Goal: Task Accomplishment & Management: Use online tool/utility

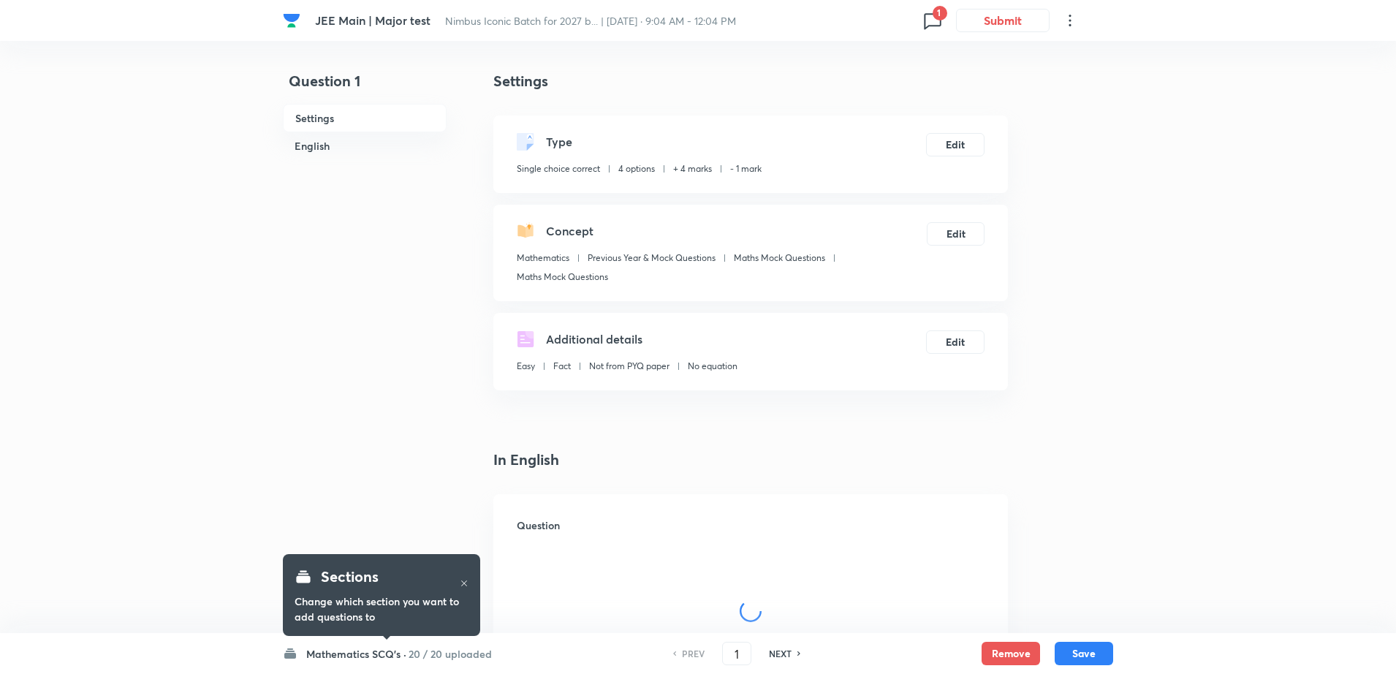
checkbox input "true"
click at [927, 24] on icon at bounding box center [932, 20] width 23 height 23
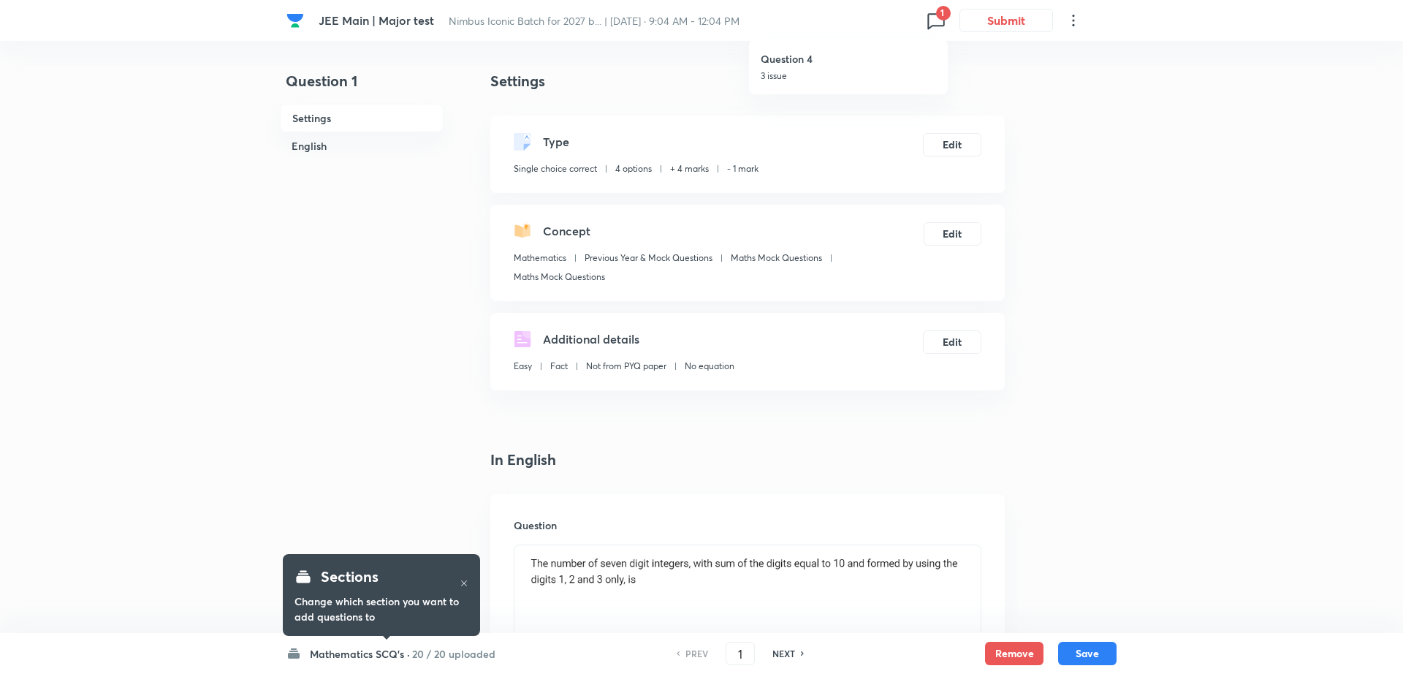
click at [820, 73] on p "3 issue" at bounding box center [848, 75] width 175 height 13
type input "4"
checkbox input "false"
checkbox input "true"
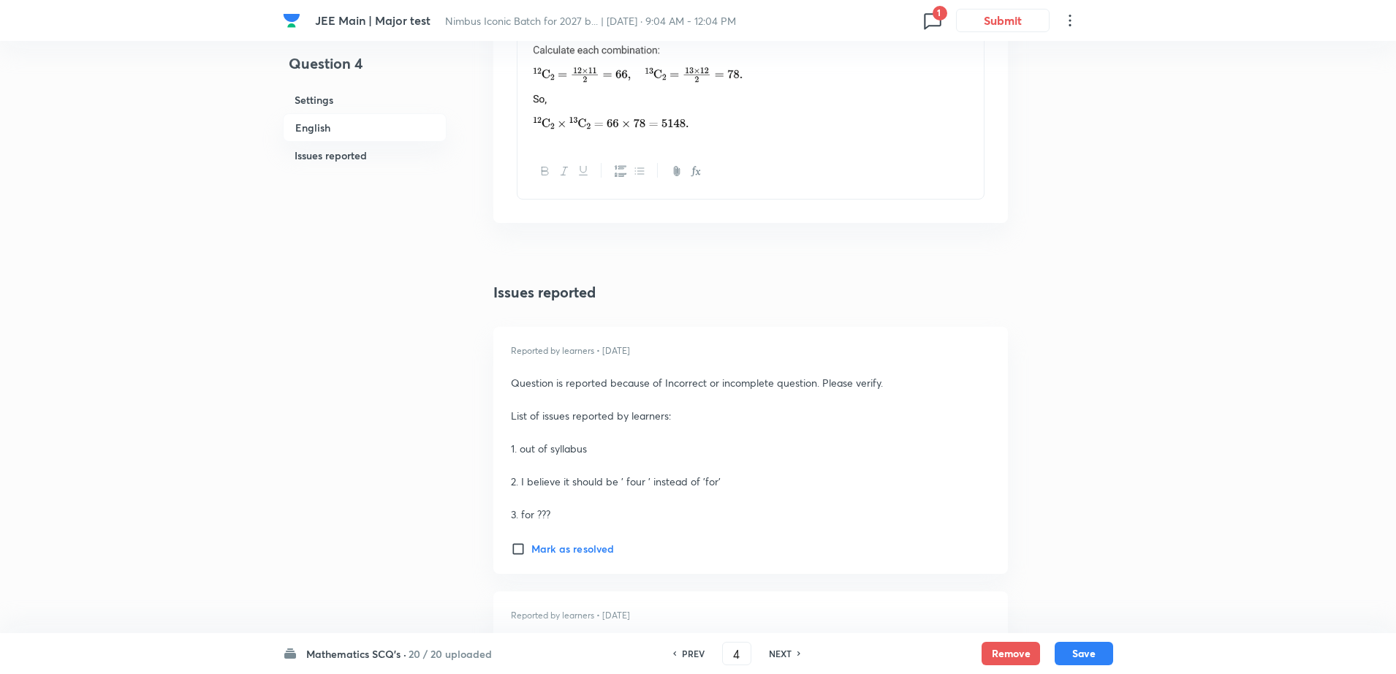
scroll to position [2009, 0]
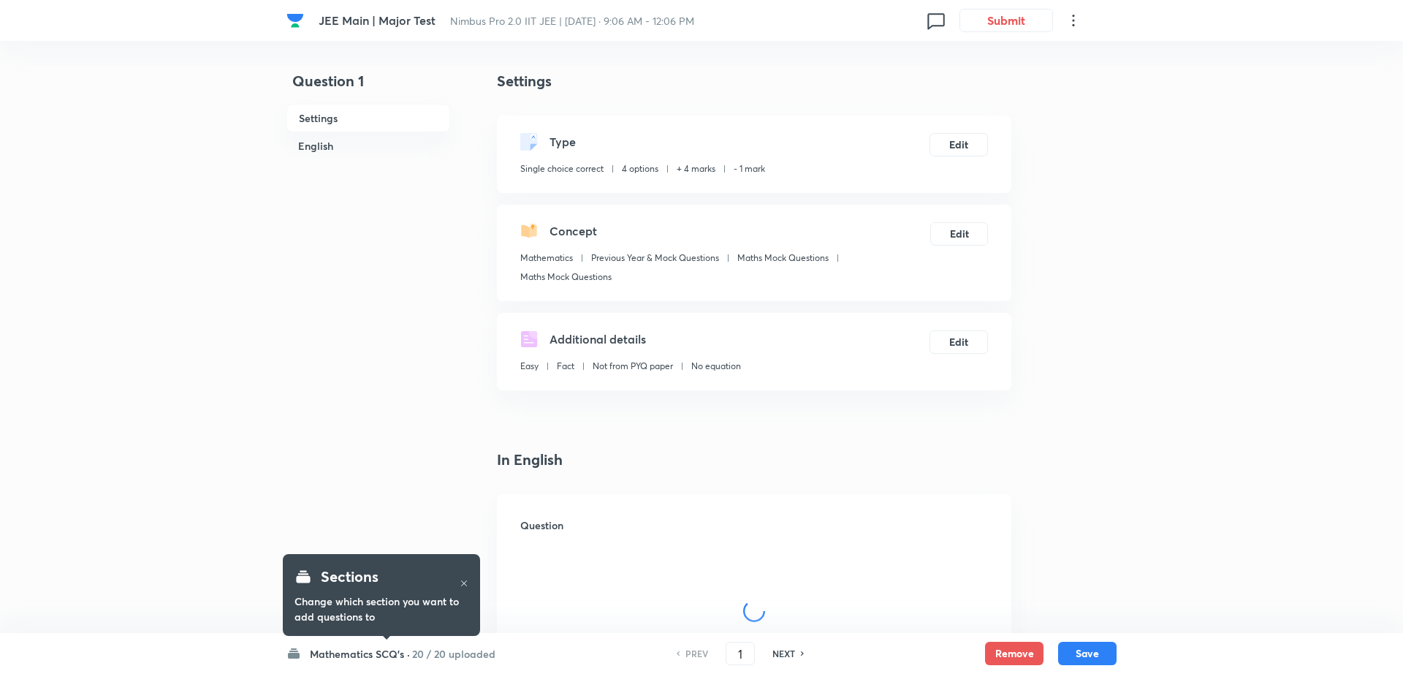
checkbox input "true"
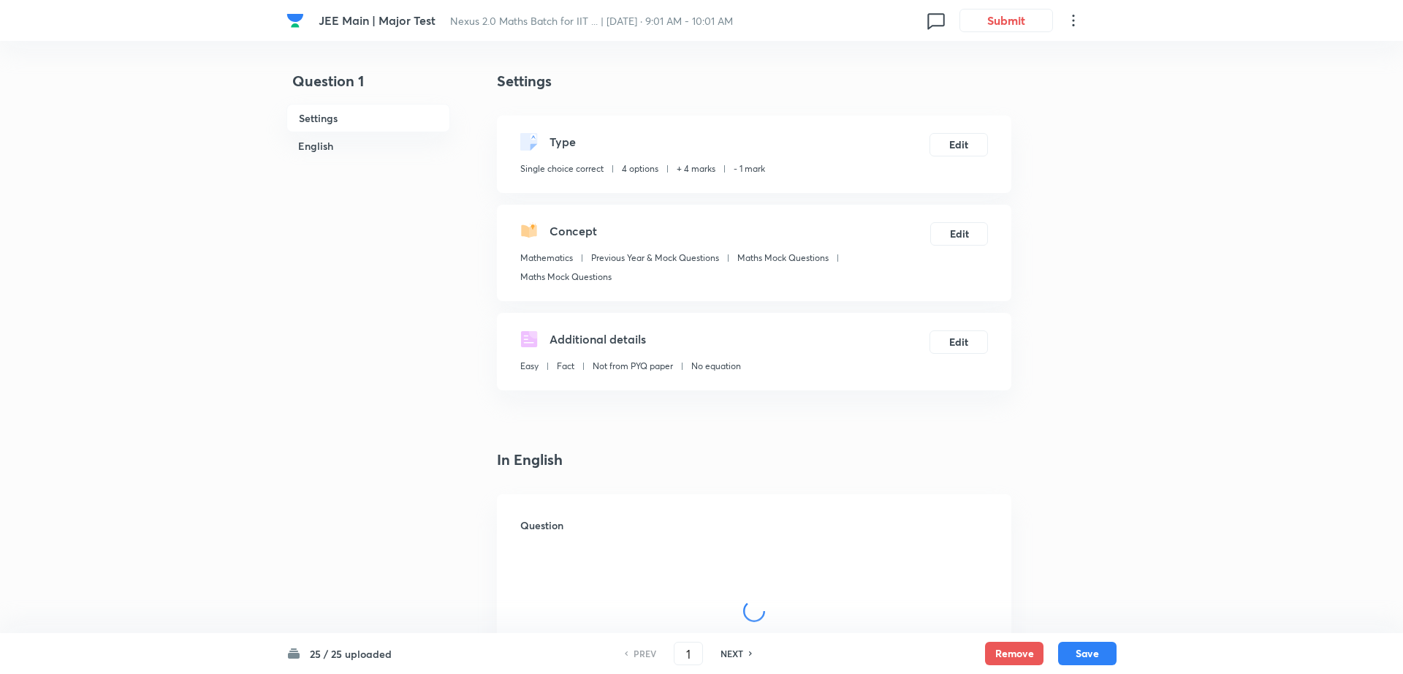
checkbox input "true"
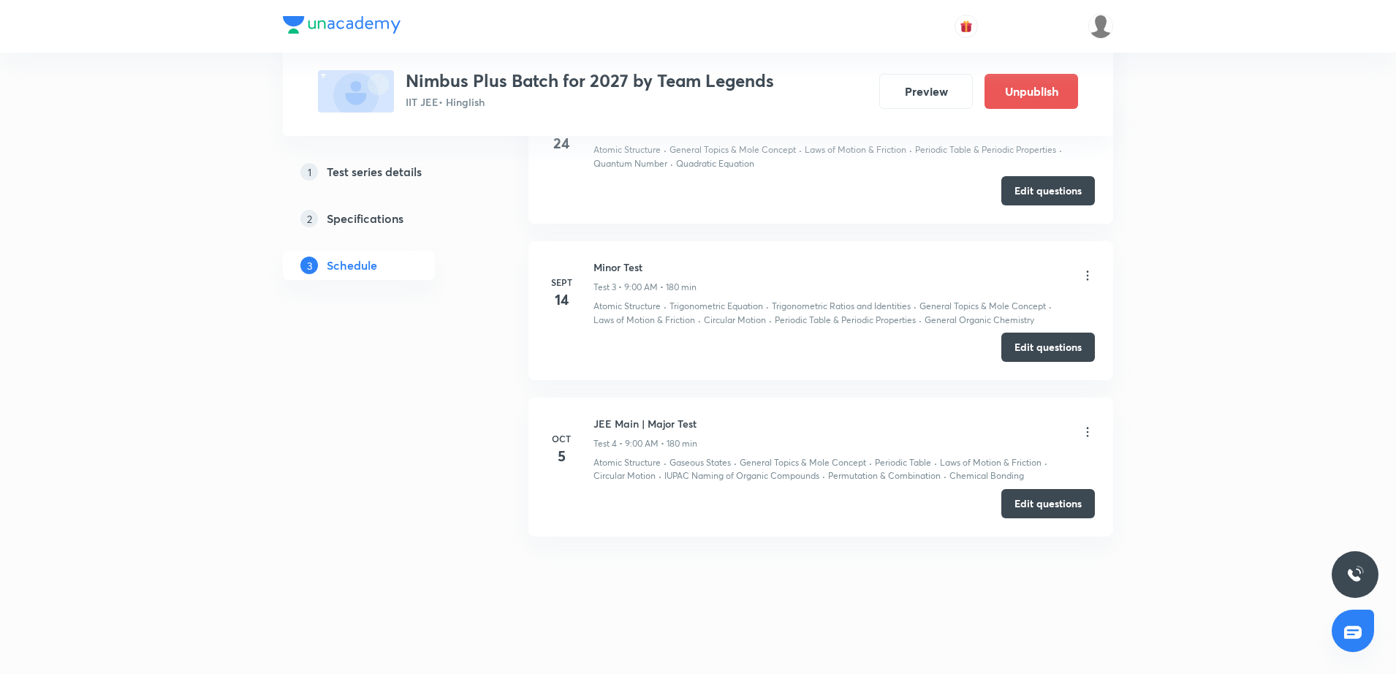
click at [1050, 500] on button "Edit questions" at bounding box center [1048, 503] width 94 height 29
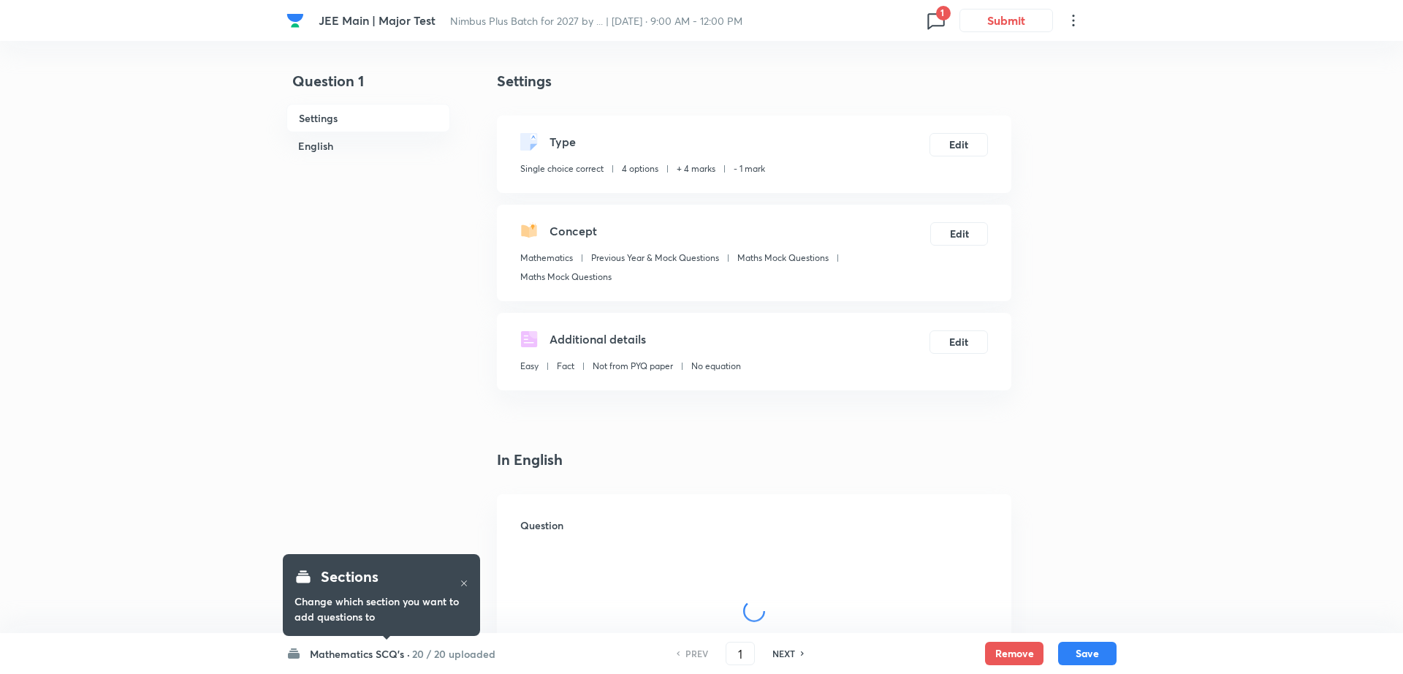
checkbox input "true"
click at [937, 21] on icon at bounding box center [932, 20] width 23 height 23
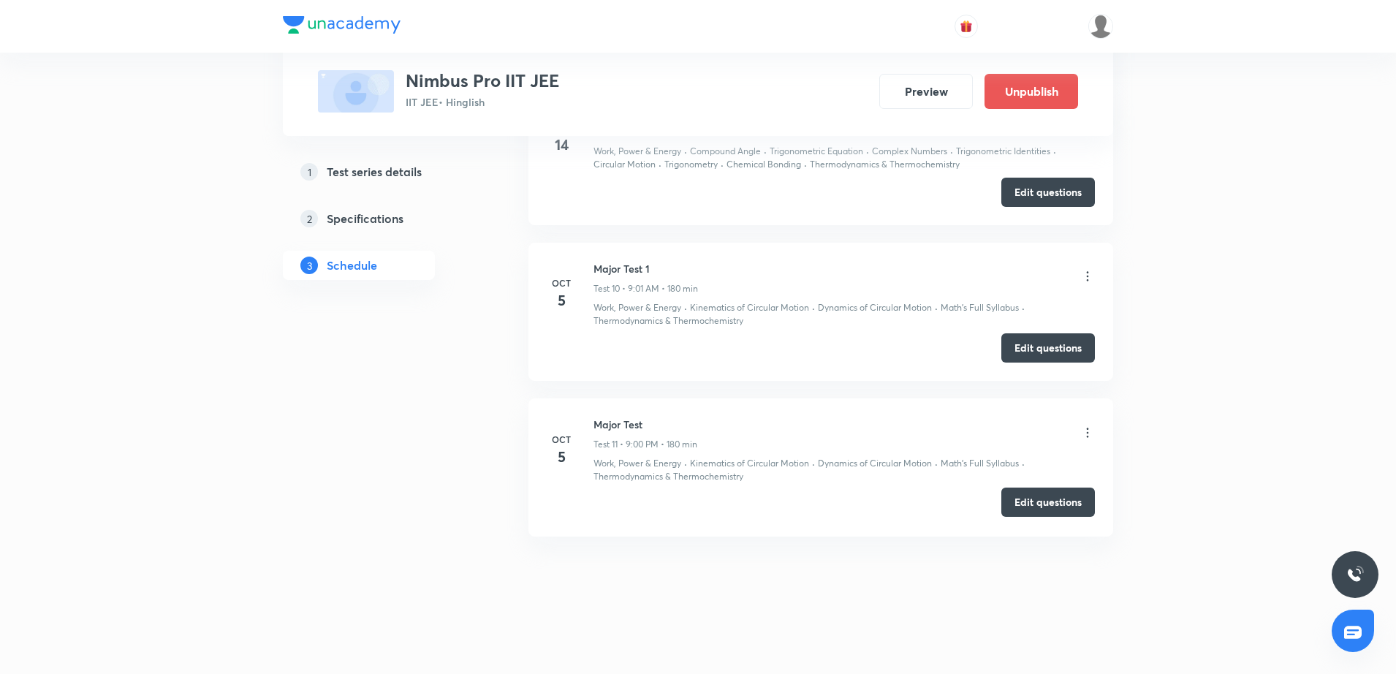
click at [1051, 504] on button "Edit questions" at bounding box center [1048, 501] width 94 height 29
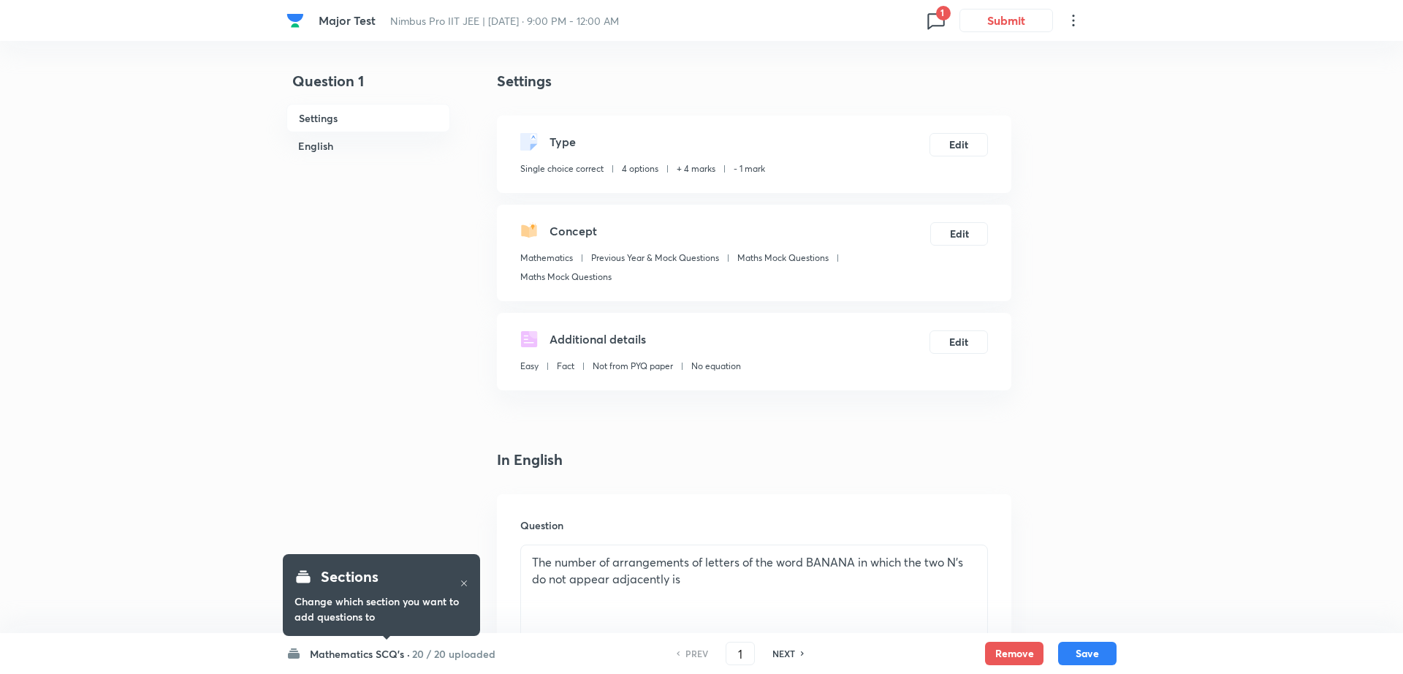
checkbox input "true"
click at [945, 11] on span "1" at bounding box center [939, 13] width 15 height 15
click at [866, 63] on h6 "Question 32" at bounding box center [848, 58] width 175 height 15
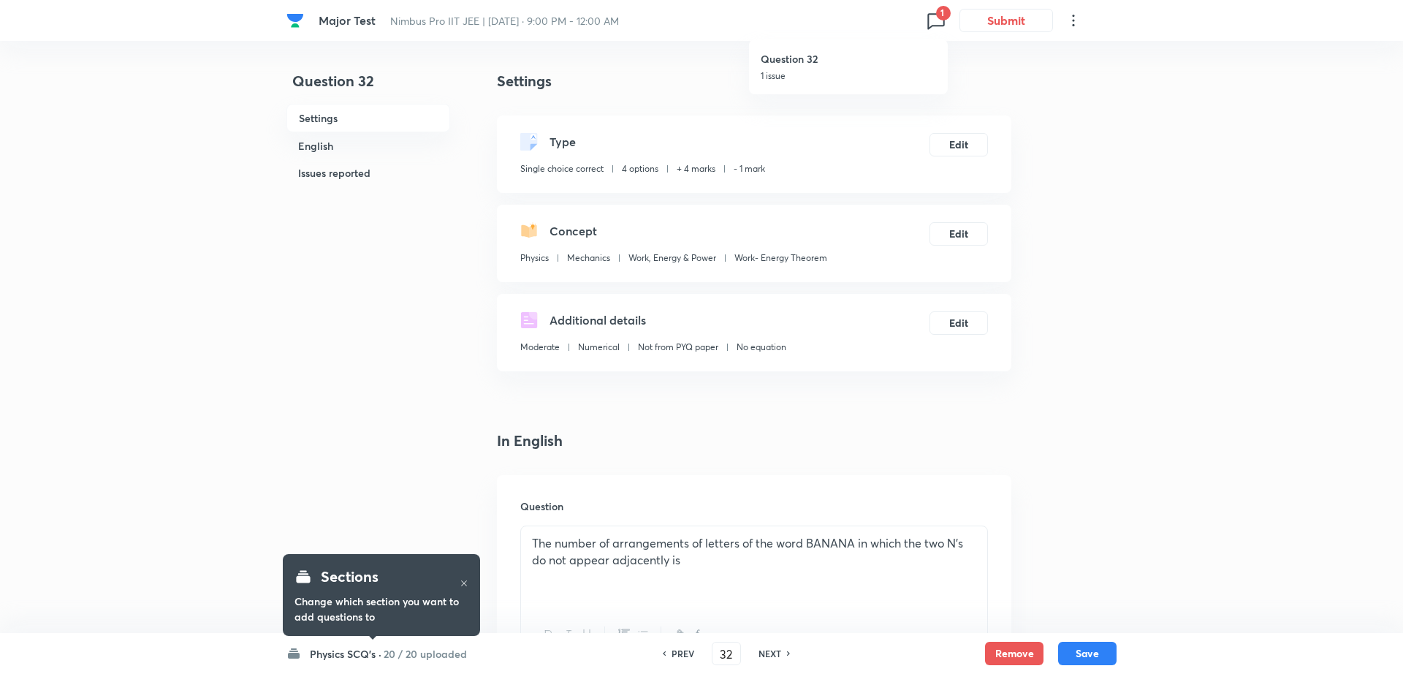
type input "32"
checkbox input "true"
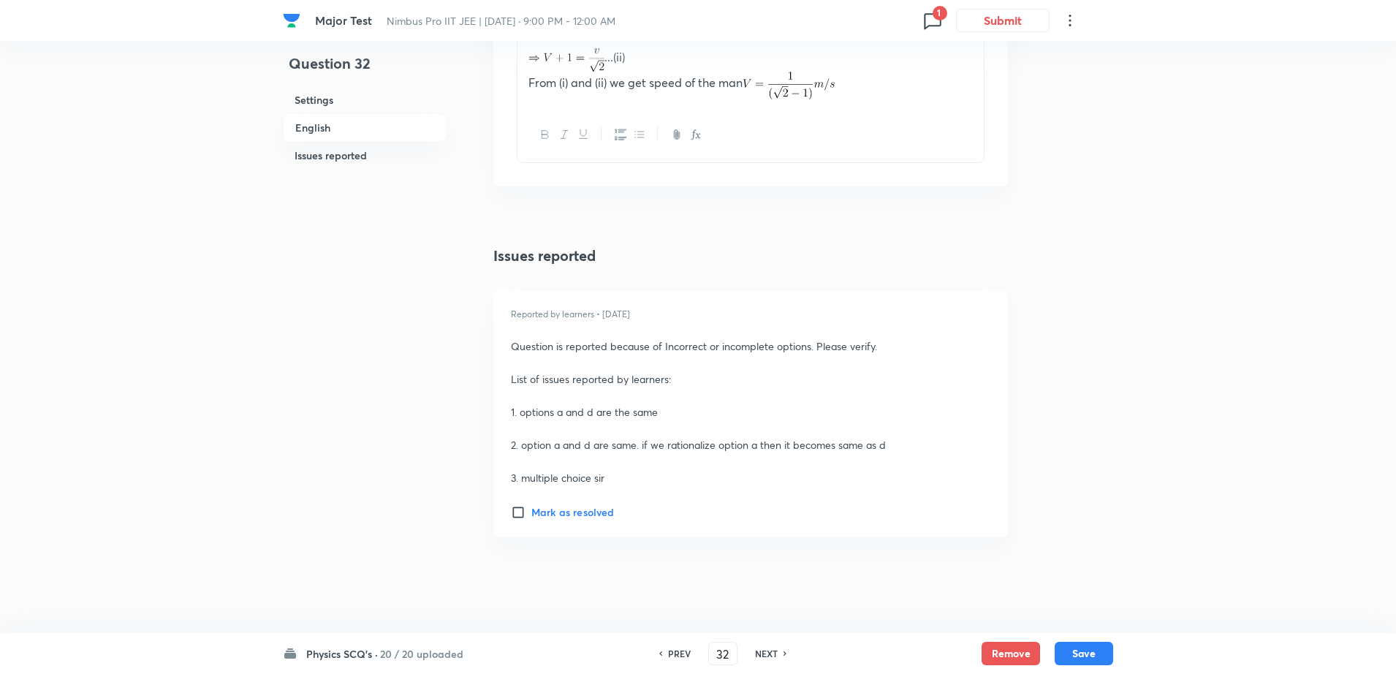
scroll to position [1806, 0]
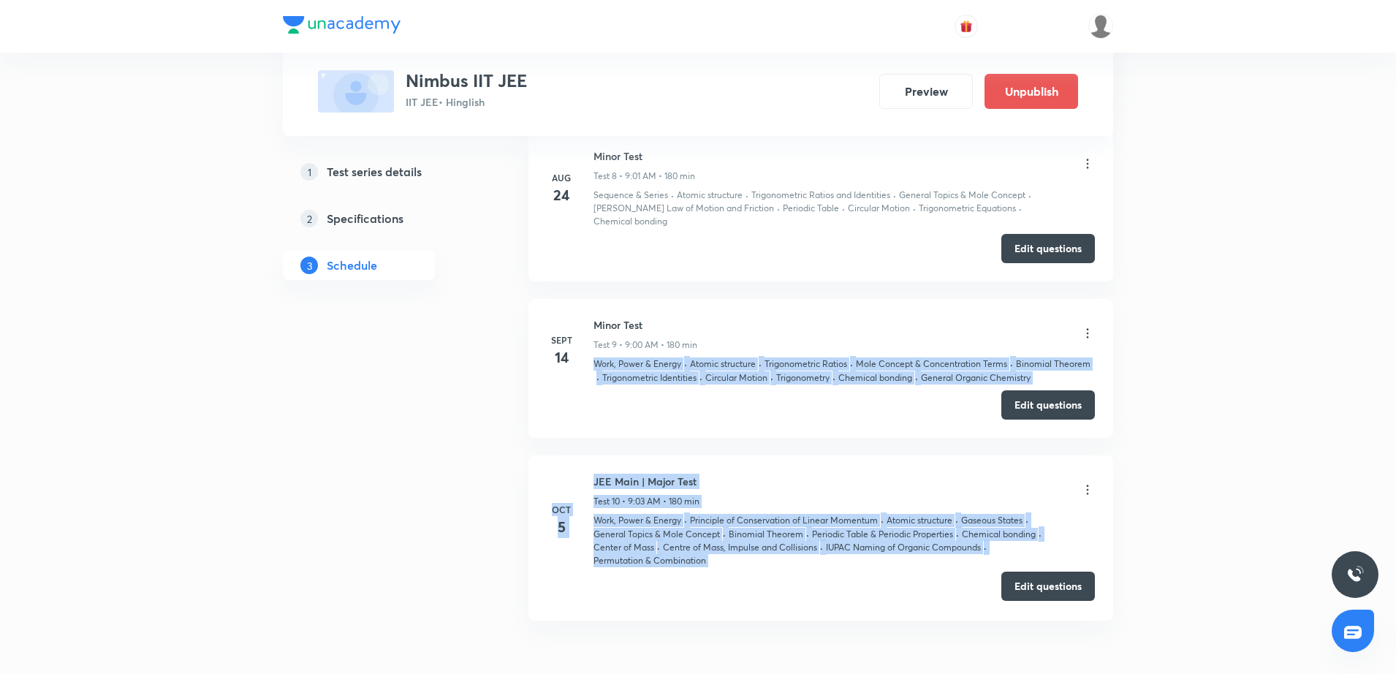
click at [1037, 588] on button "Edit questions" at bounding box center [1048, 585] width 94 height 29
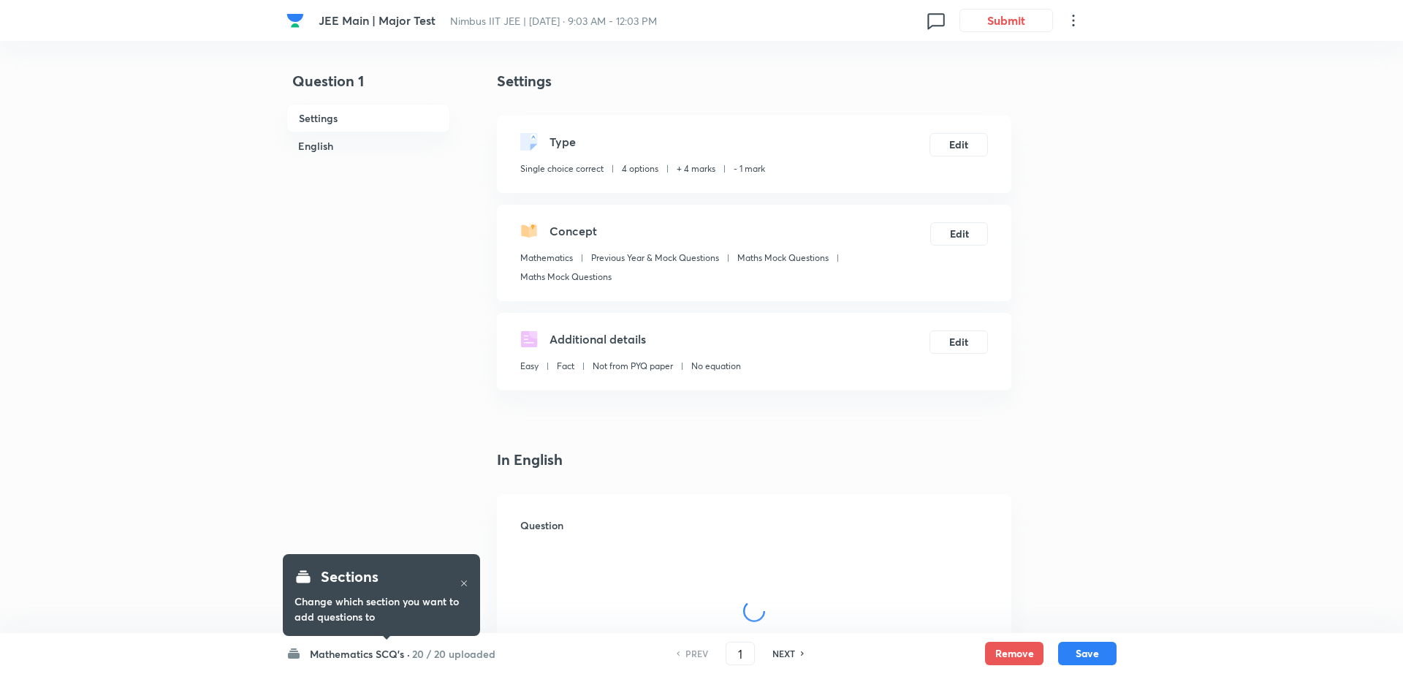
checkbox input "true"
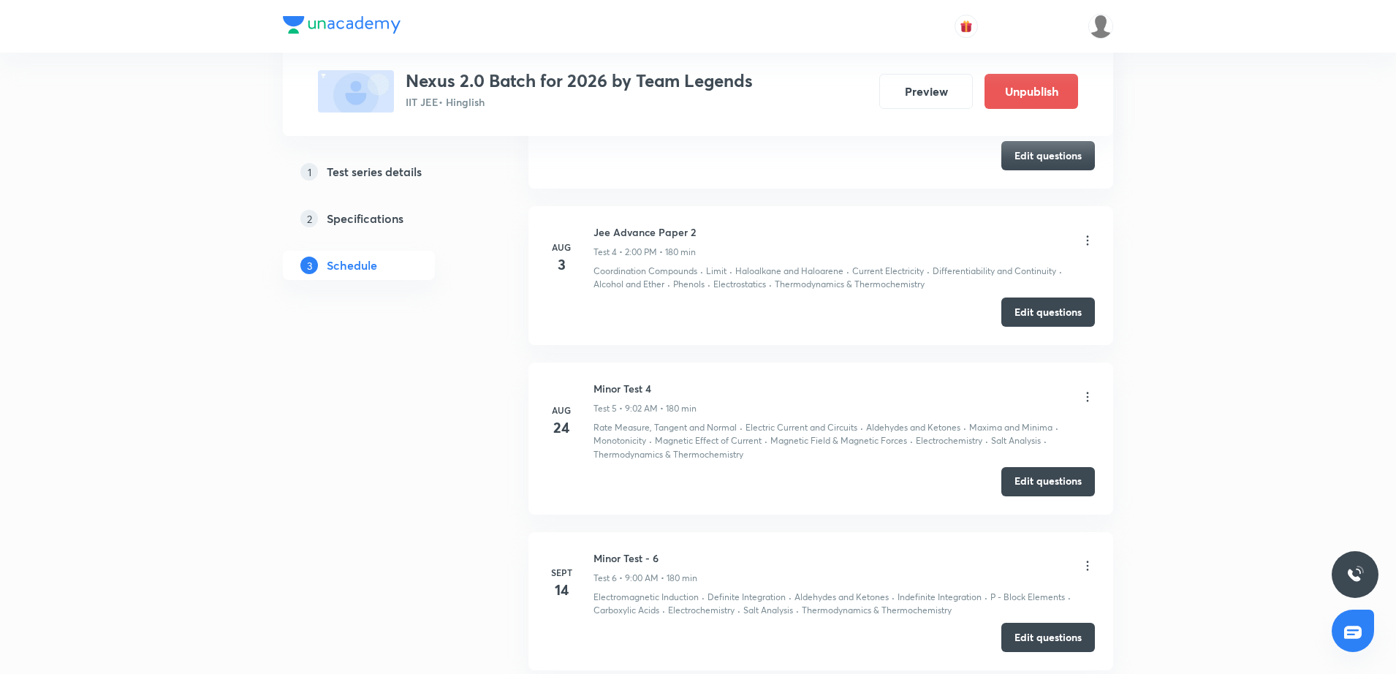
scroll to position [1402, 0]
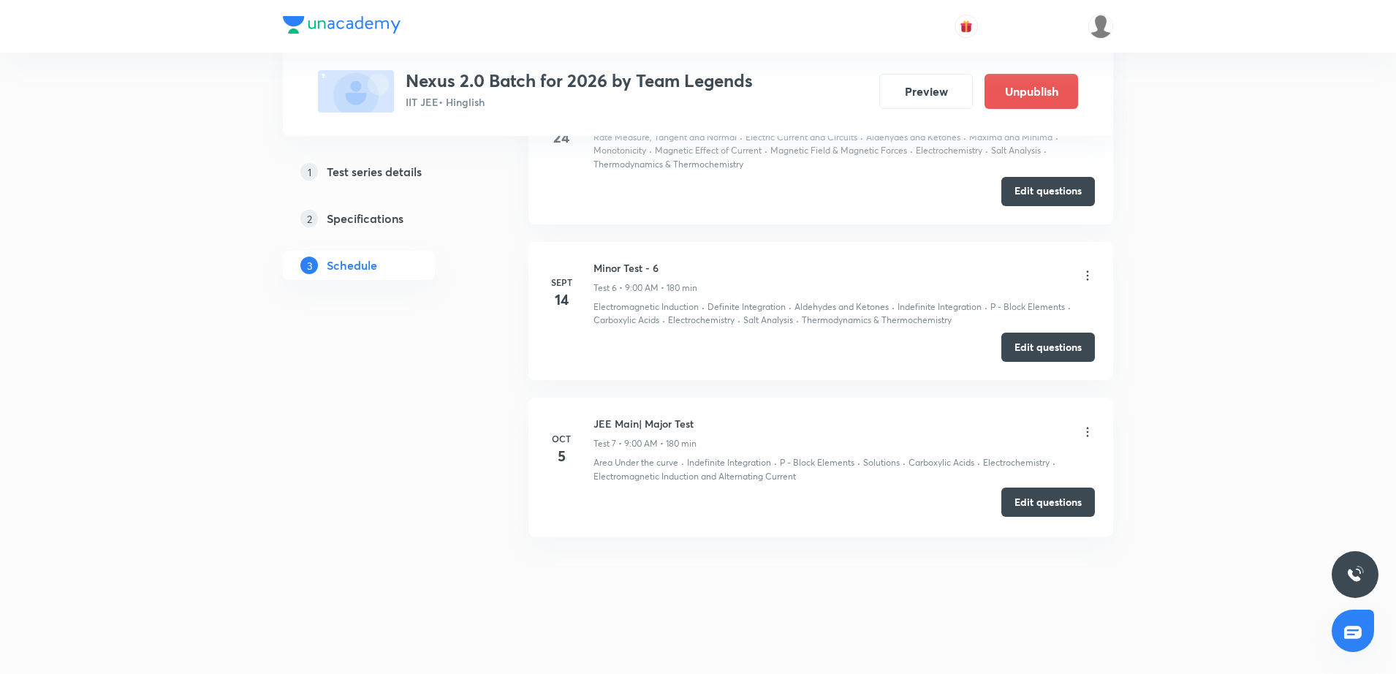
click at [1082, 510] on button "Edit questions" at bounding box center [1048, 501] width 94 height 29
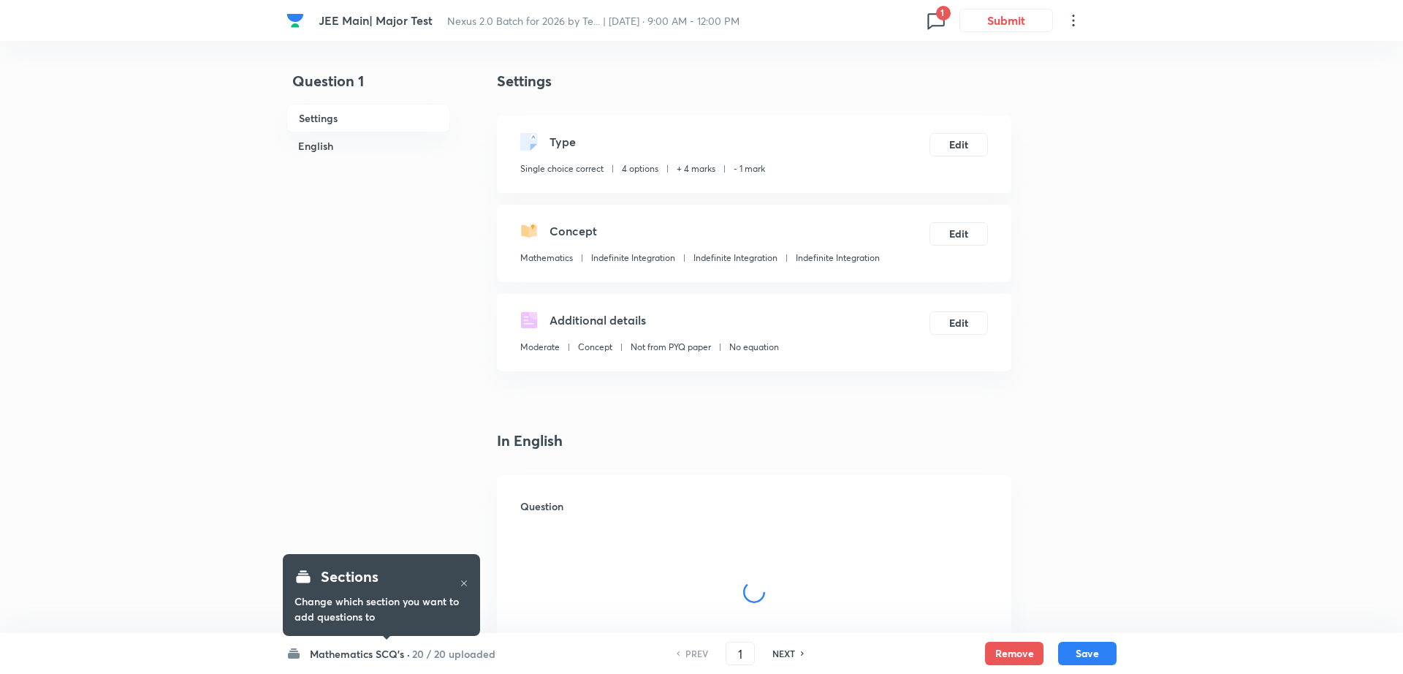
checkbox input "true"
click at [926, 13] on icon at bounding box center [932, 21] width 17 height 16
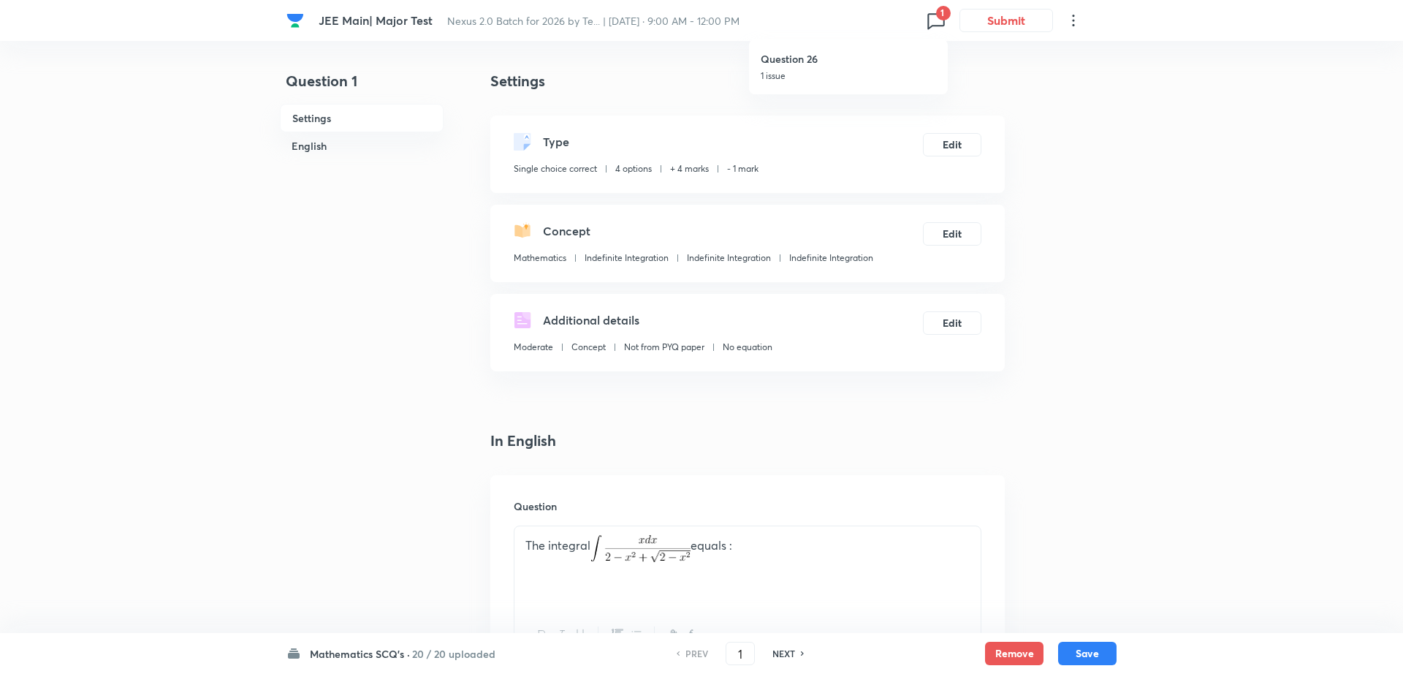
click at [761, 67] on div "Question 26 1 issue" at bounding box center [848, 66] width 175 height 55
type input "26"
checkbox input "true"
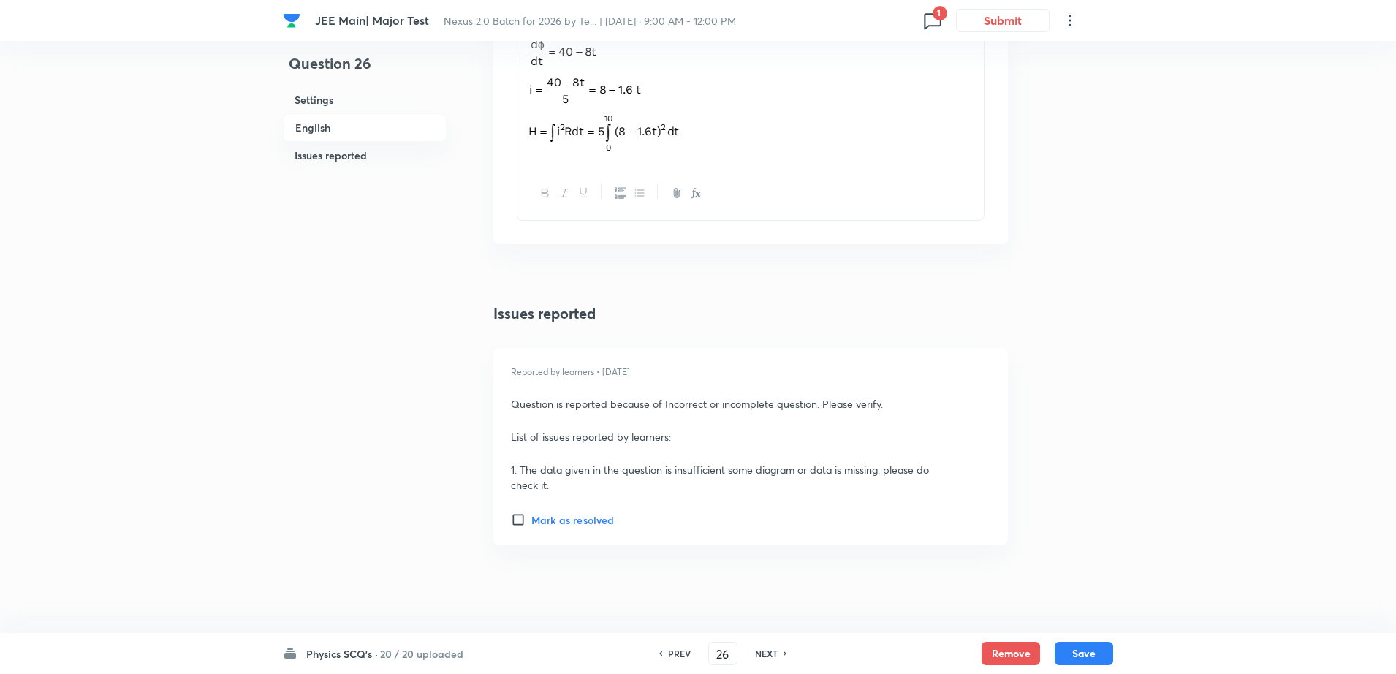
scroll to position [1679, 0]
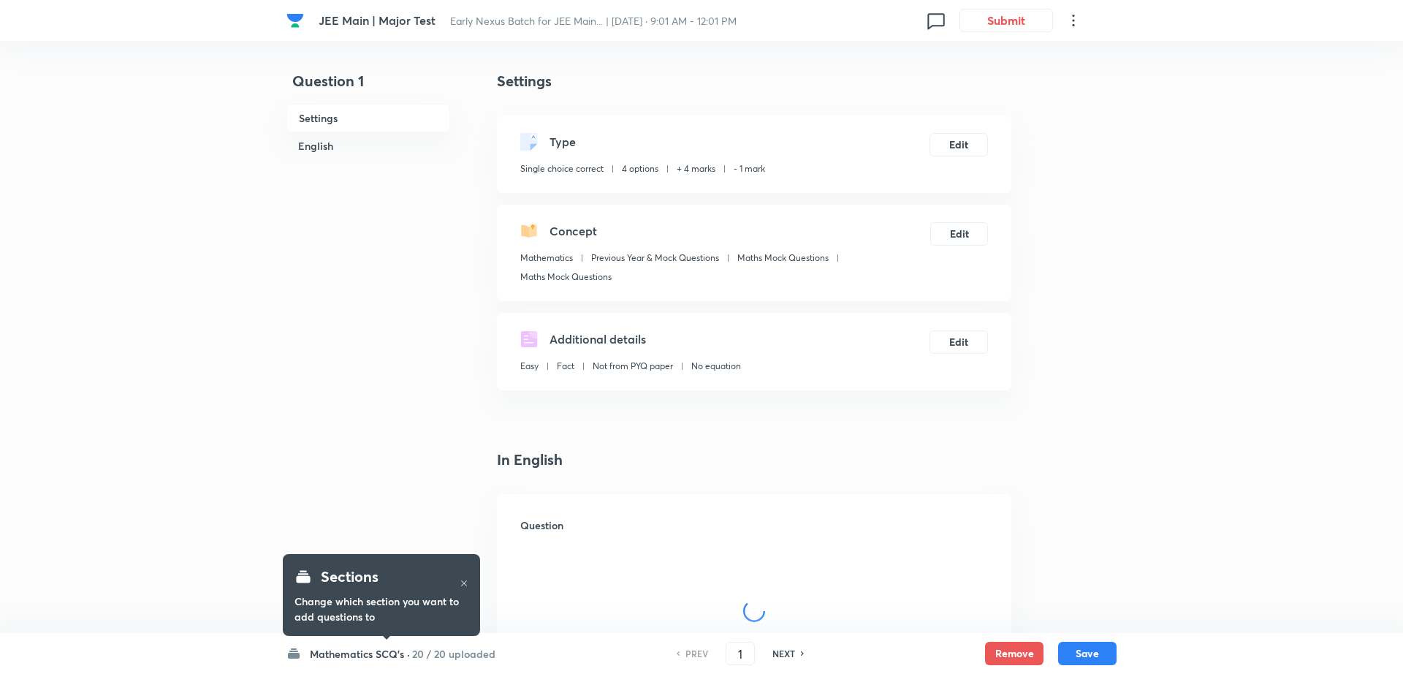
checkbox input "true"
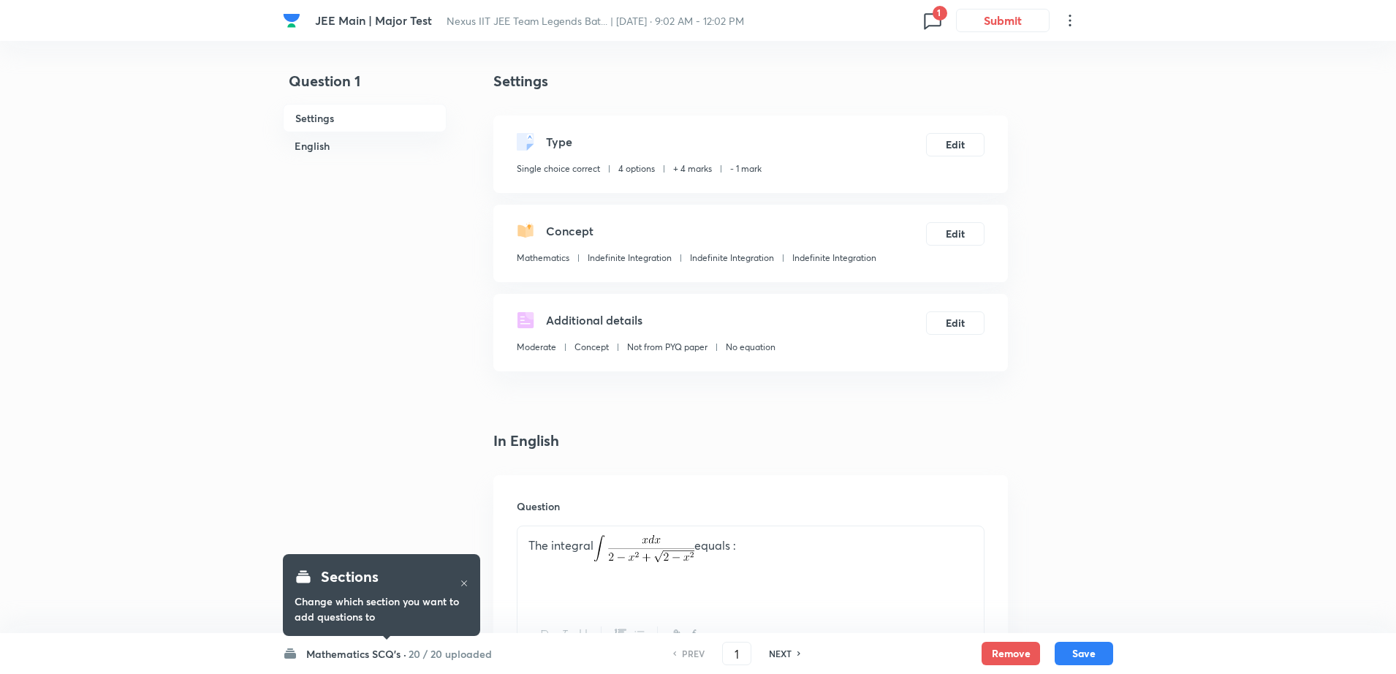
click at [934, 19] on icon at bounding box center [932, 20] width 23 height 23
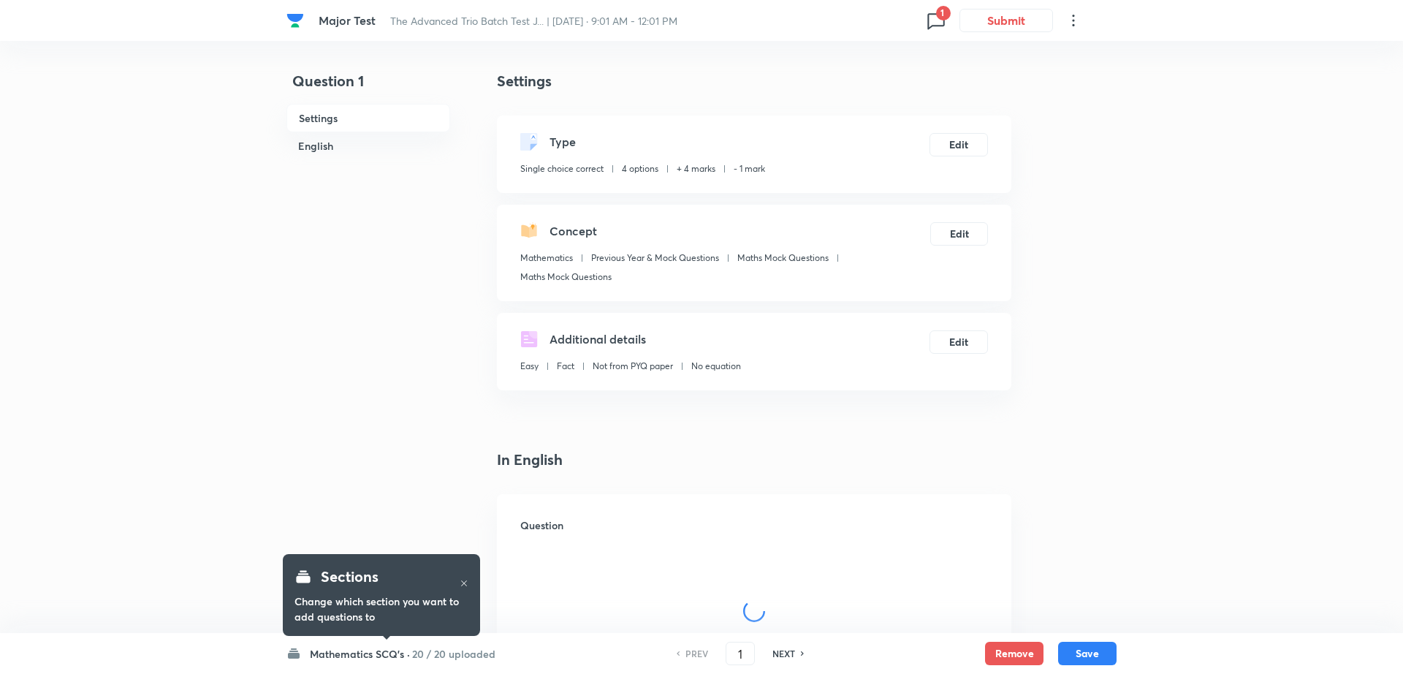
checkbox input "true"
click at [926, 22] on icon at bounding box center [932, 20] width 23 height 23
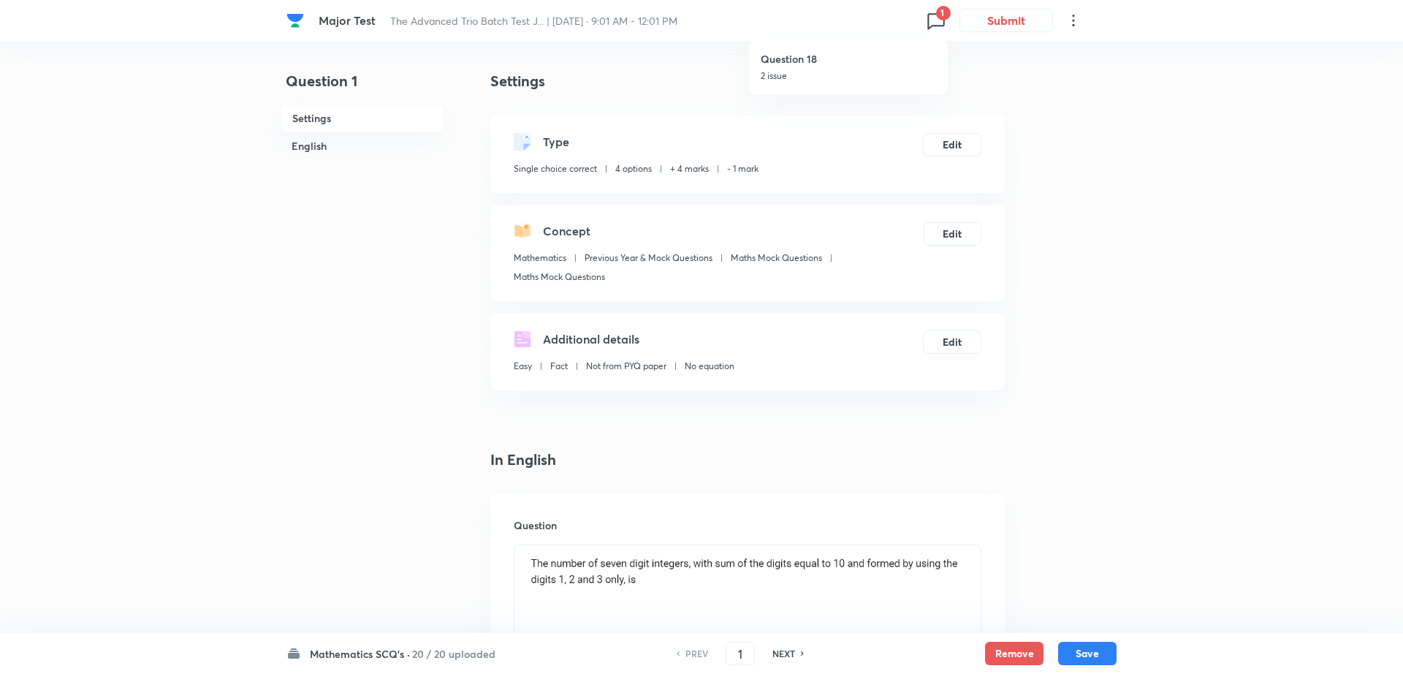
click at [834, 71] on p "2 issue" at bounding box center [848, 75] width 175 height 13
type input "18"
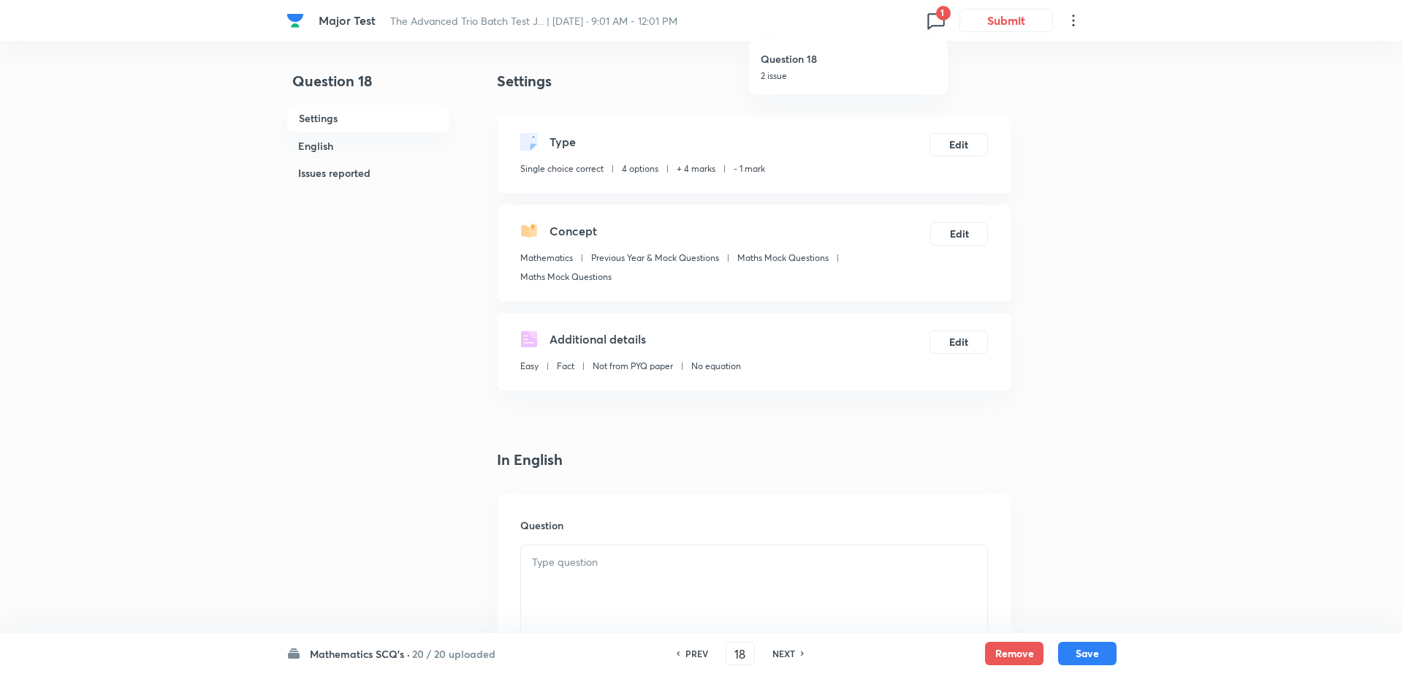
checkbox input "false"
checkbox input "true"
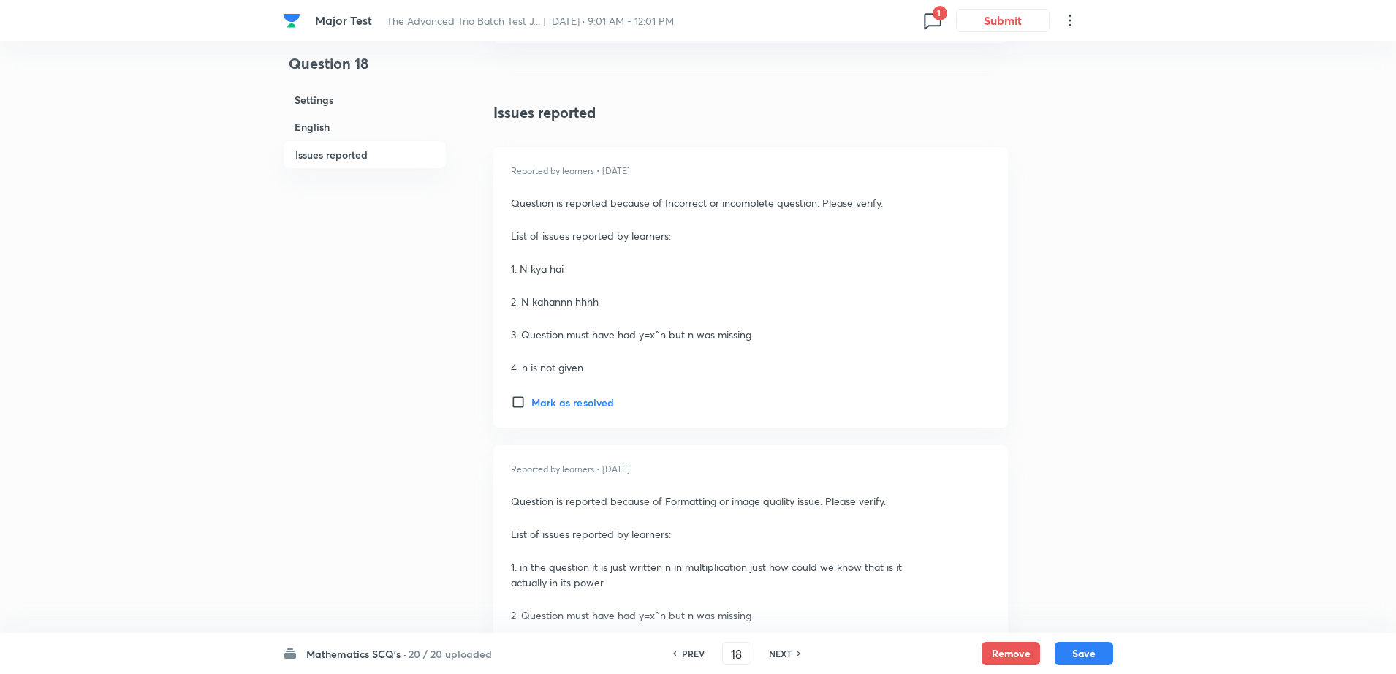
scroll to position [2191, 0]
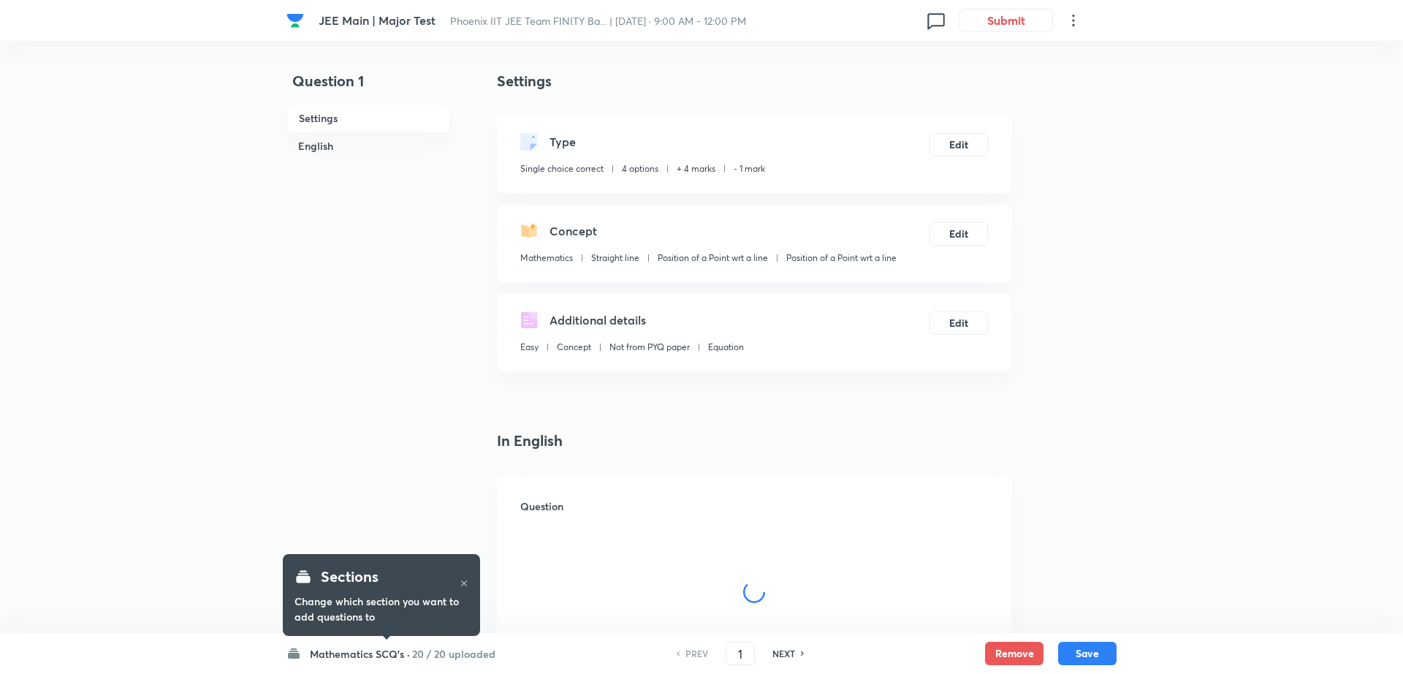
checkbox input "true"
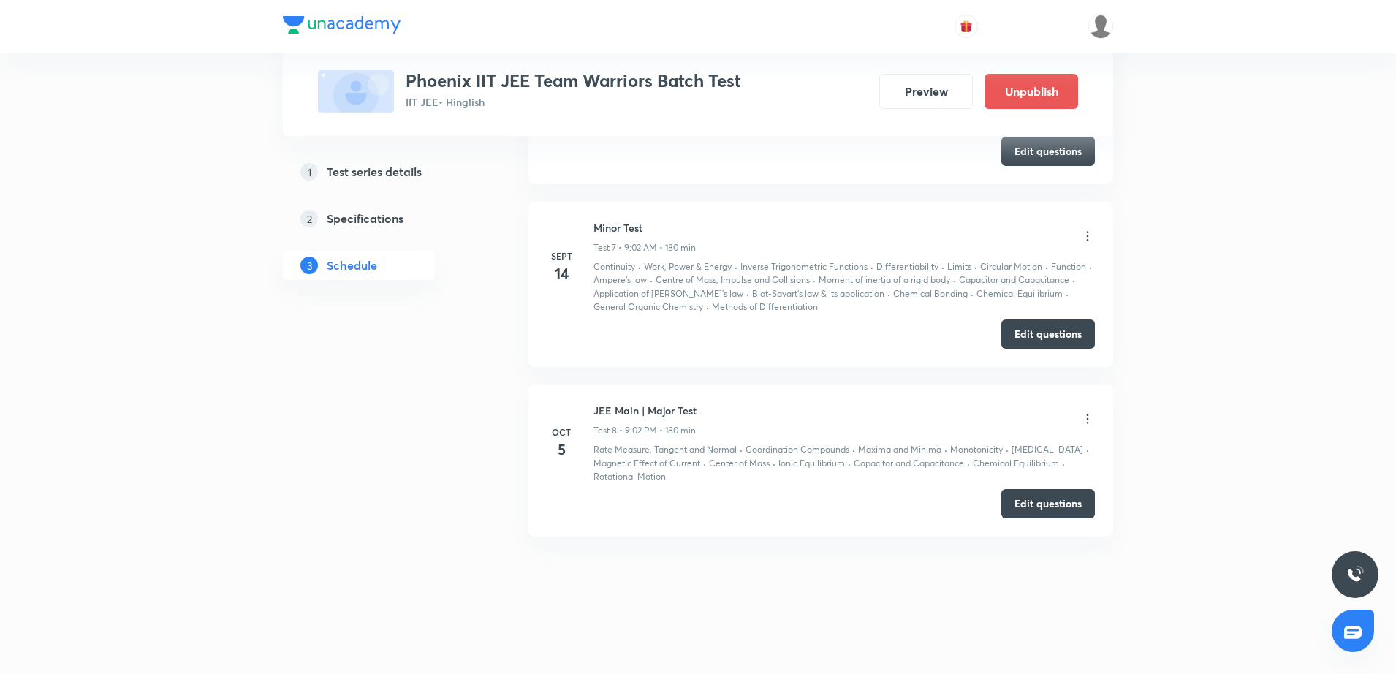
click at [1035, 499] on button "Edit questions" at bounding box center [1048, 503] width 94 height 29
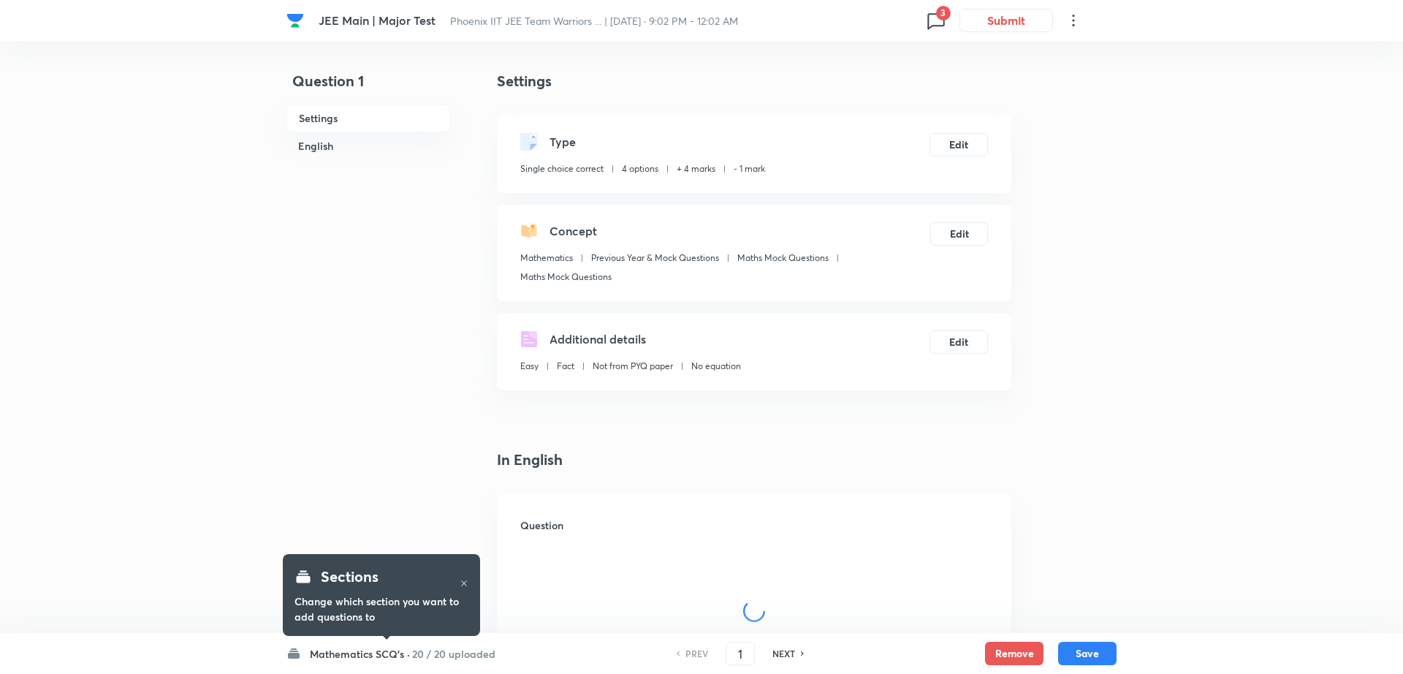
checkbox input "true"
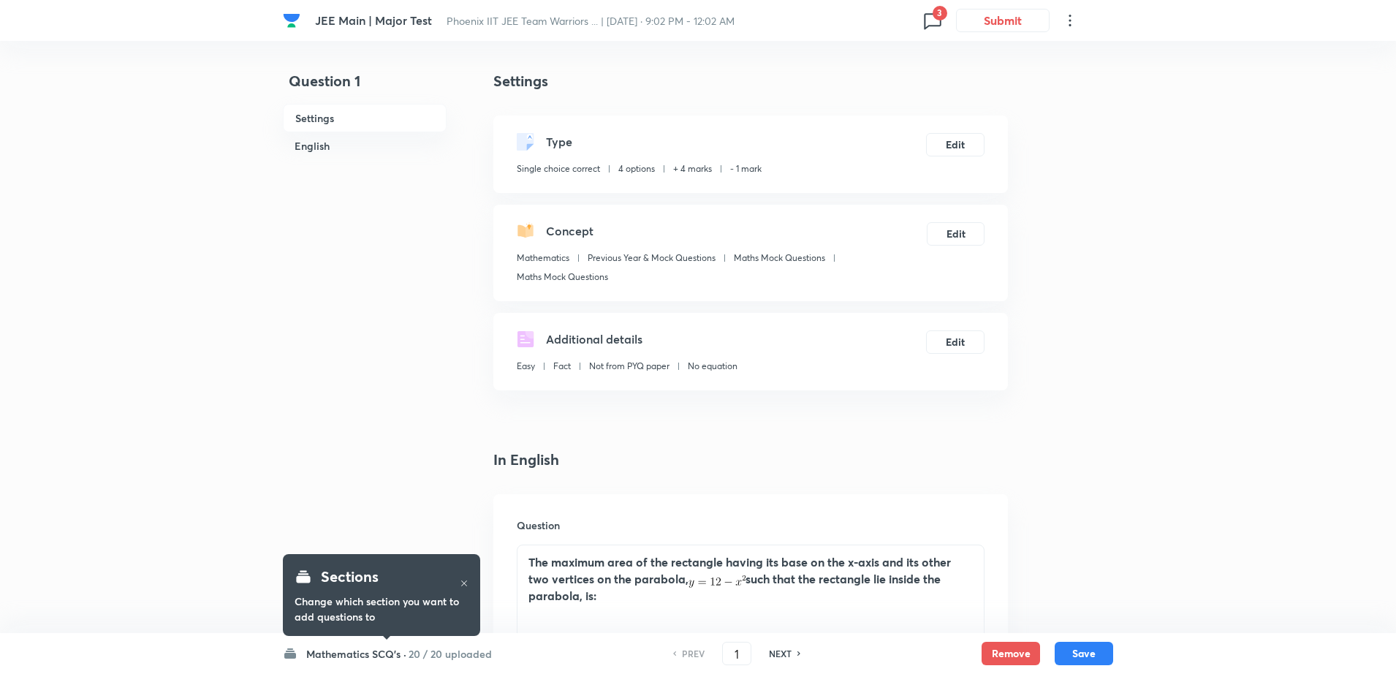
click at [932, 20] on icon at bounding box center [932, 20] width 23 height 23
click at [869, 59] on h6 "Question 9" at bounding box center [848, 58] width 175 height 15
type input "9"
checkbox input "false"
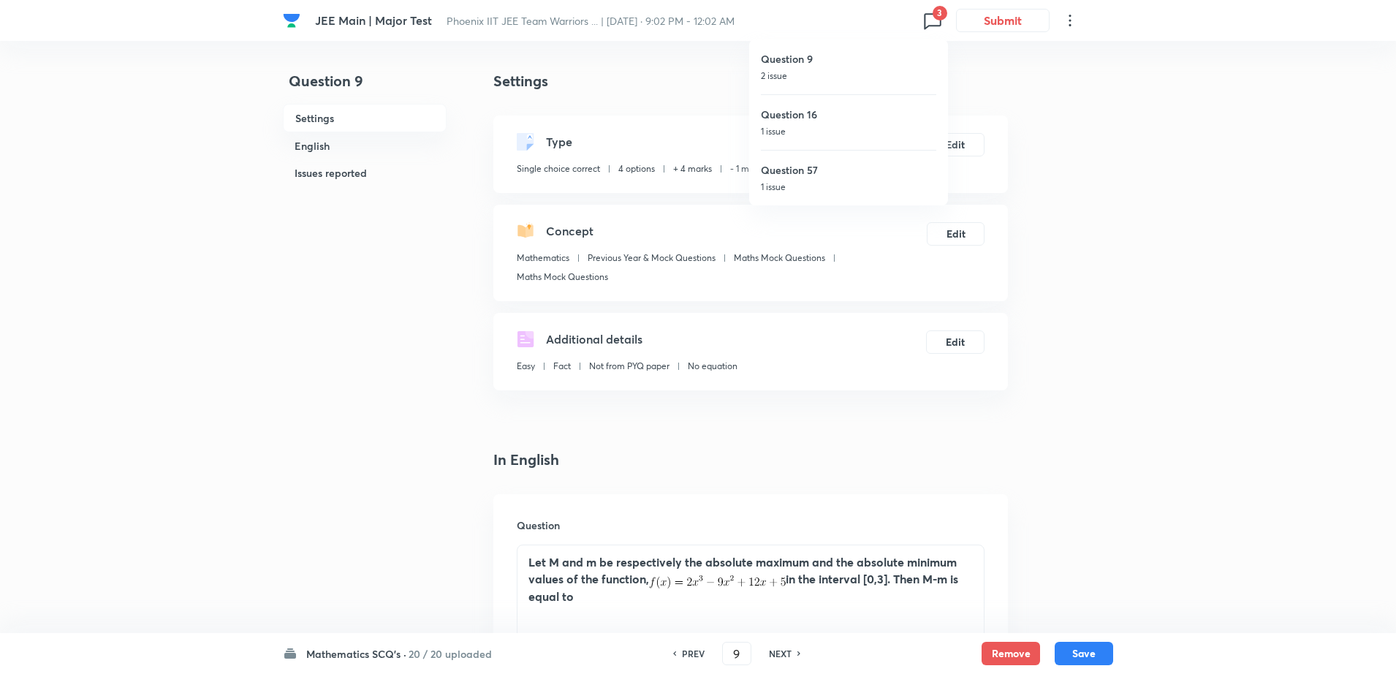
checkbox input "true"
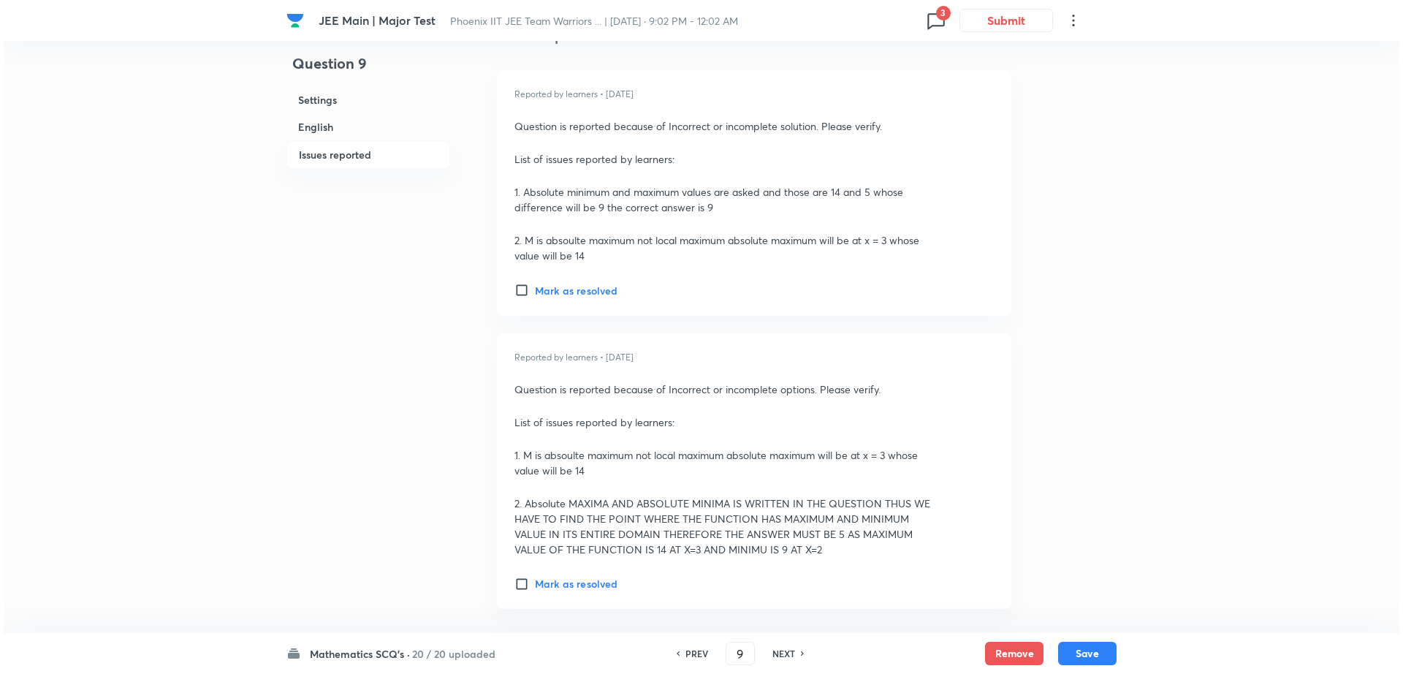
scroll to position [1973, 0]
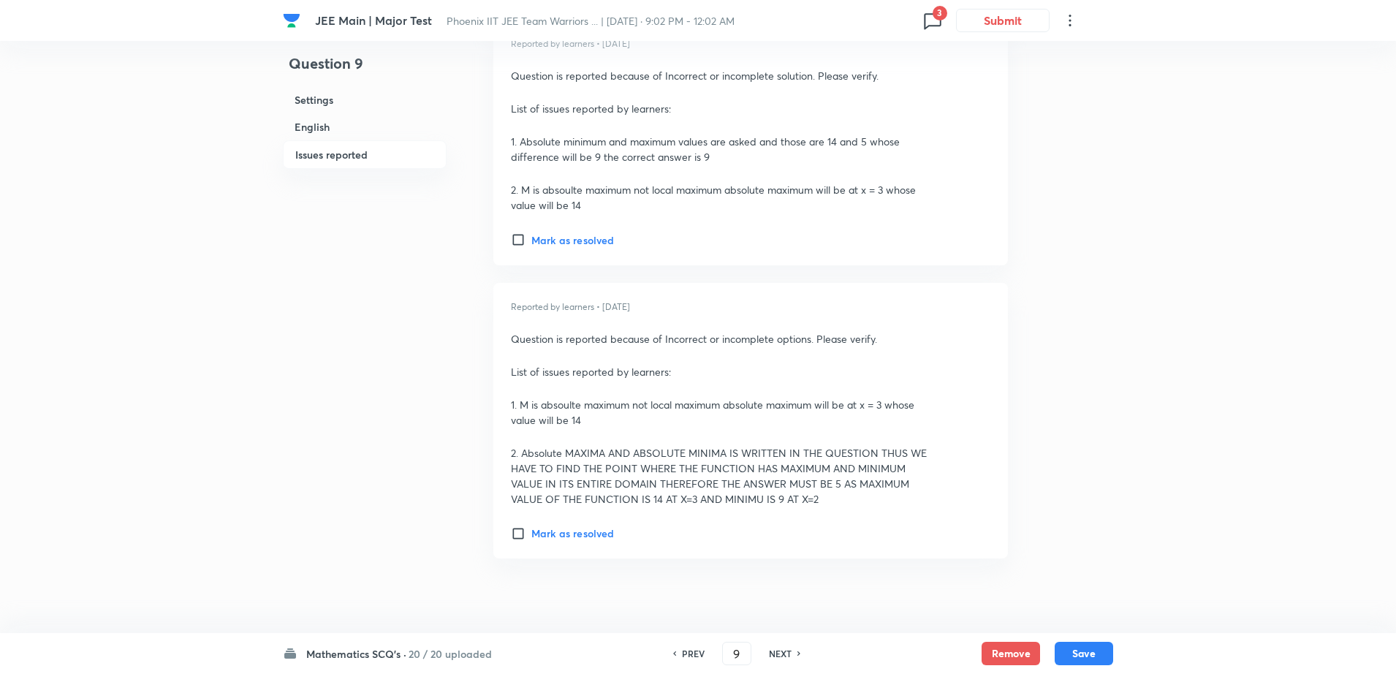
click at [945, 16] on span "3" at bounding box center [939, 13] width 15 height 15
click at [863, 104] on div "Question 16 1 issue" at bounding box center [848, 122] width 175 height 56
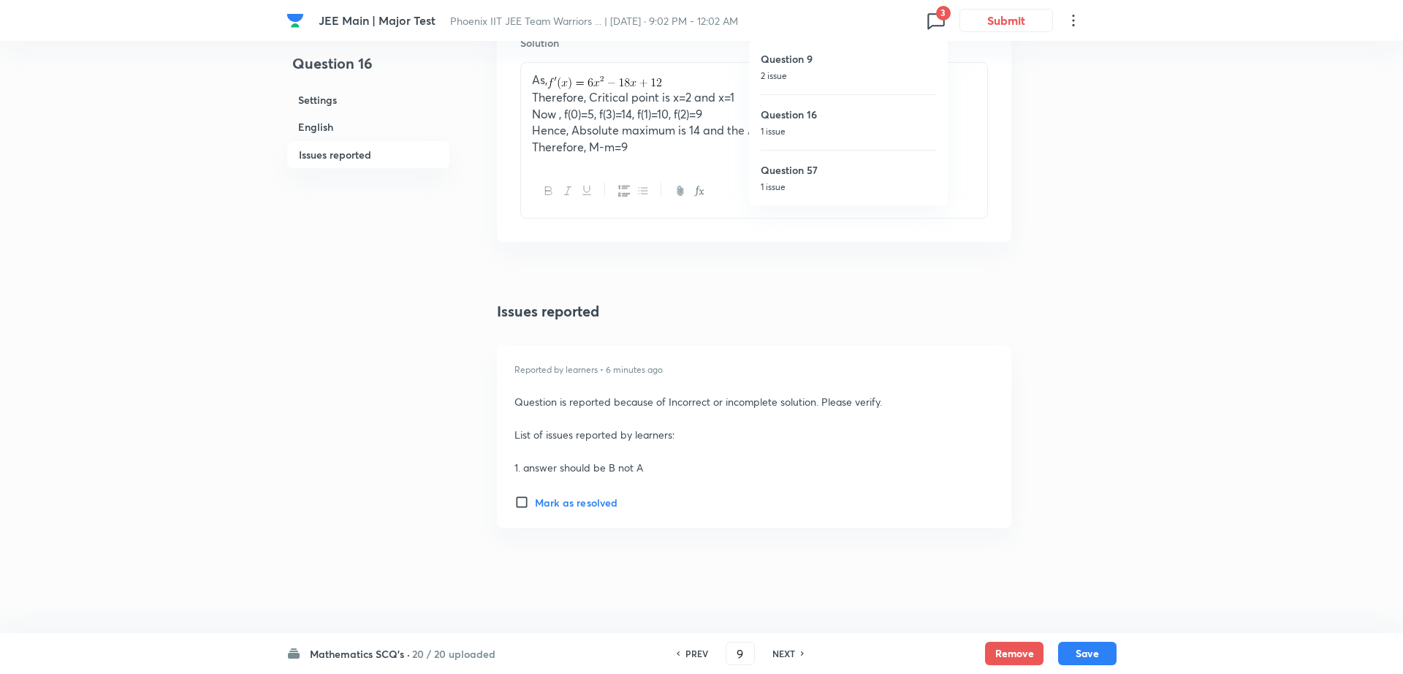
type input "16"
checkbox input "false"
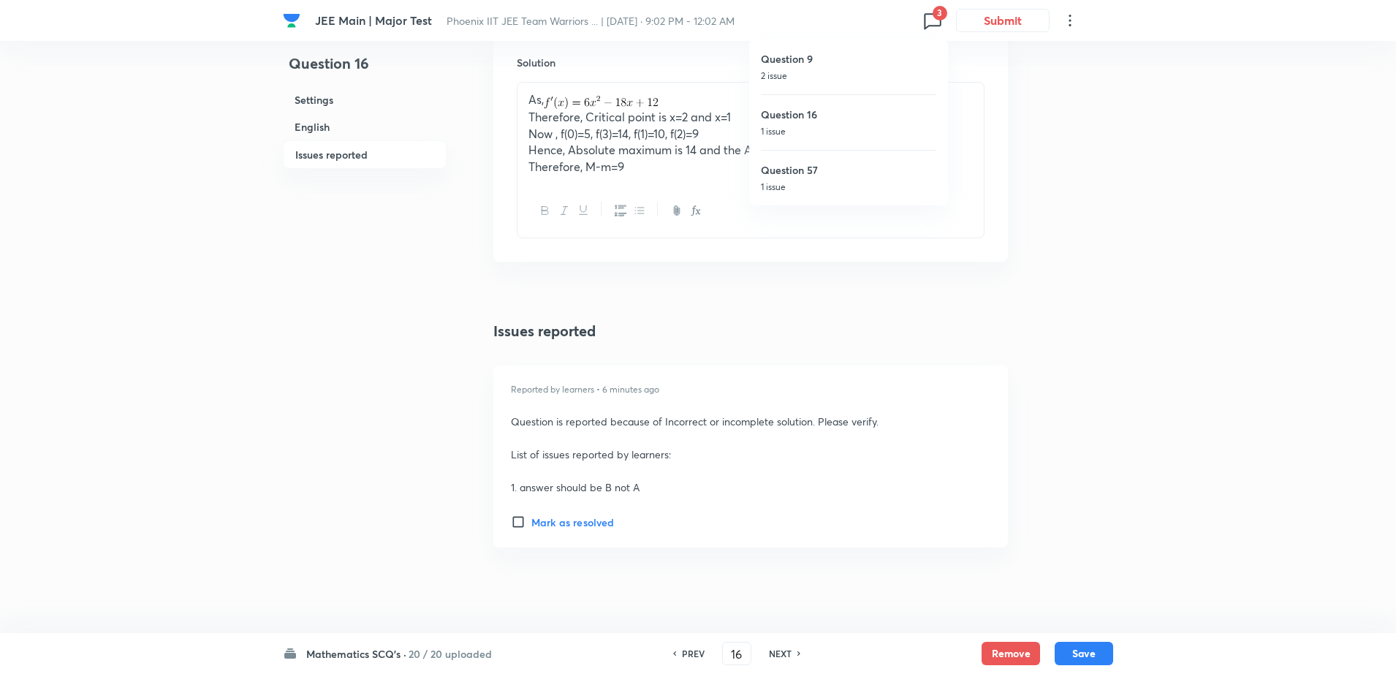
checkbox input "true"
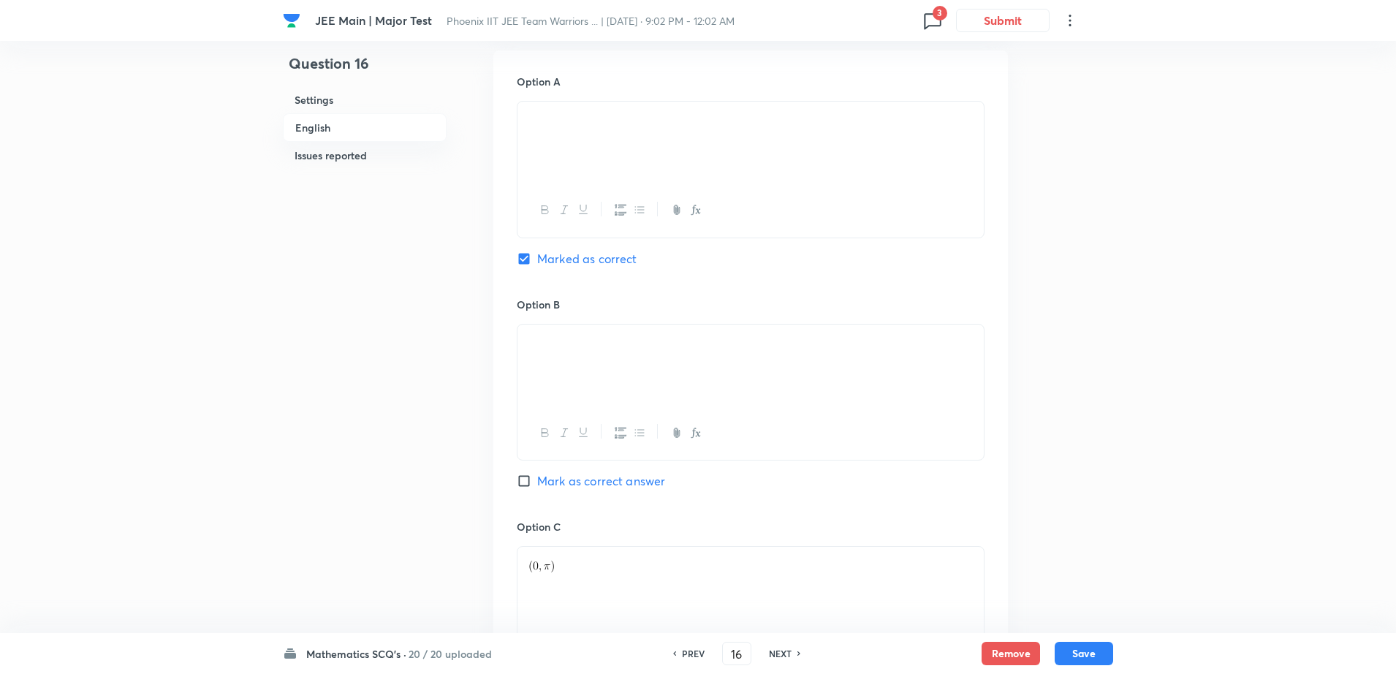
scroll to position [652, 0]
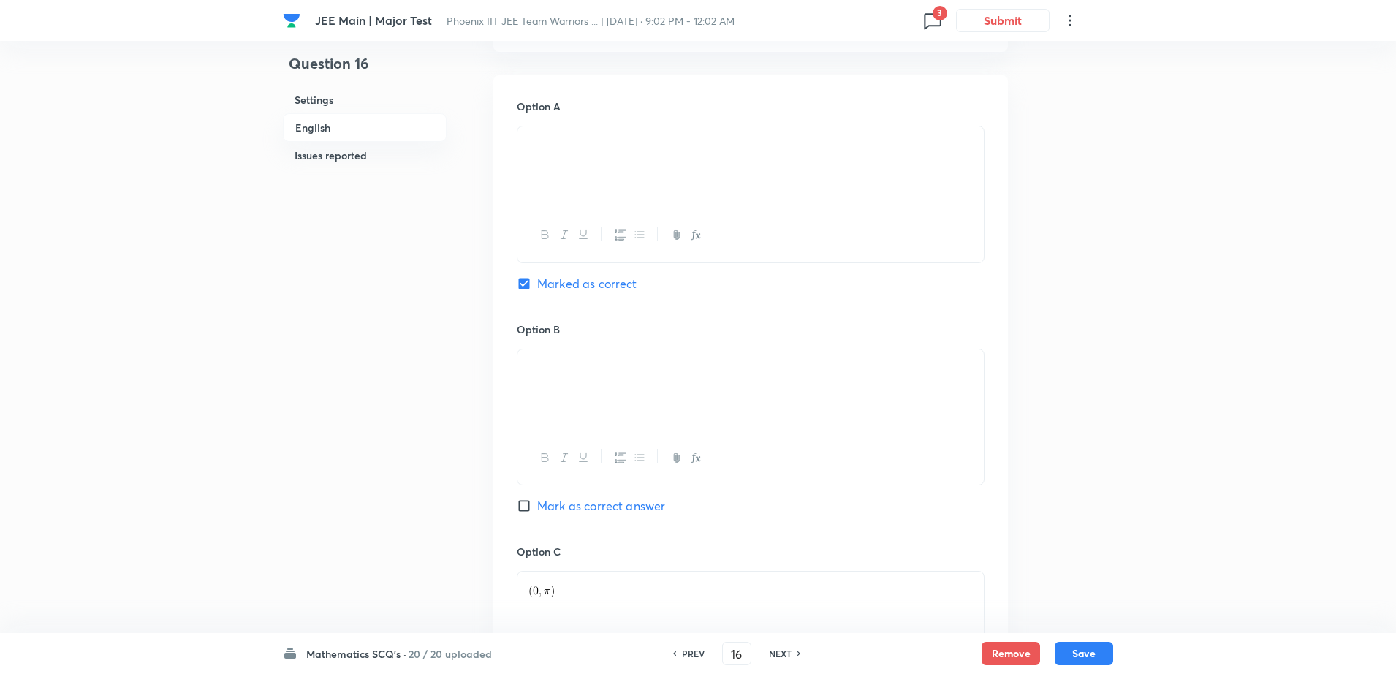
click at [1133, 356] on div "JEE Main | Major Test Phoenix IIT JEE Team Warriors ... | Oct 5, 2025 · 9:02 PM…" at bounding box center [698, 595] width 1396 height 2355
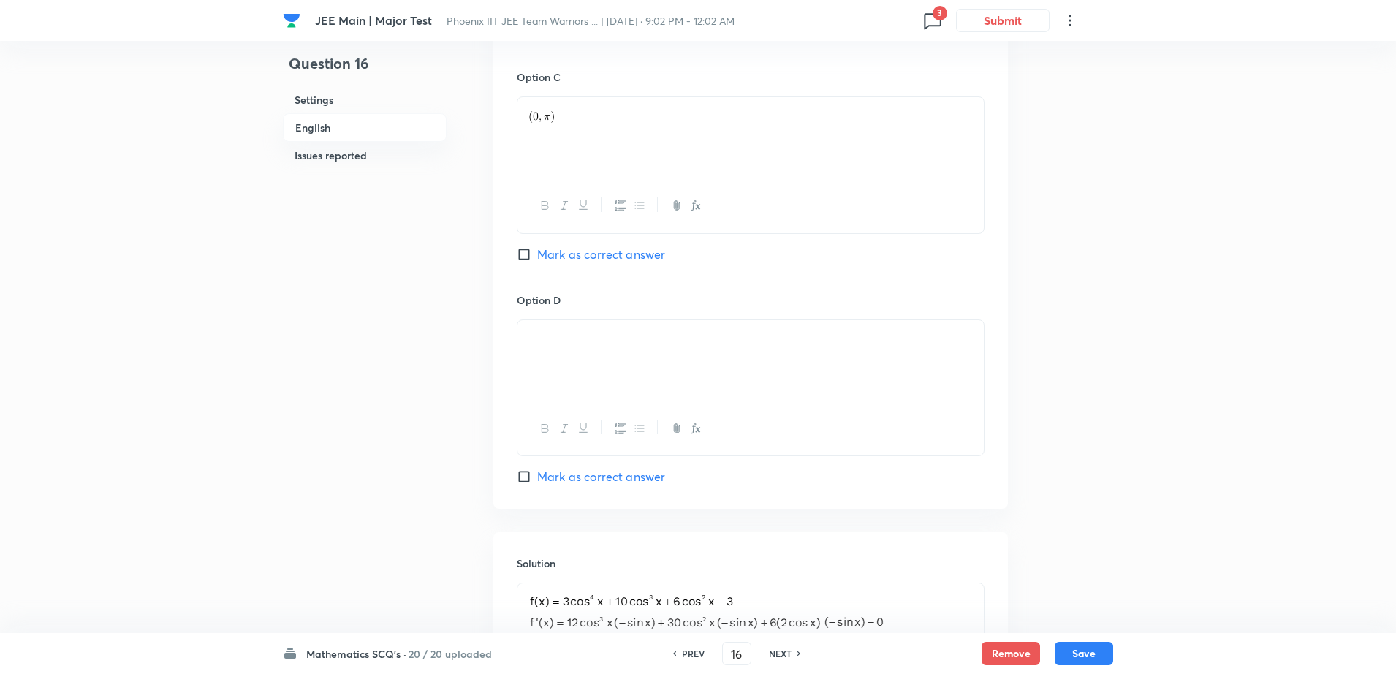
scroll to position [1018, 0]
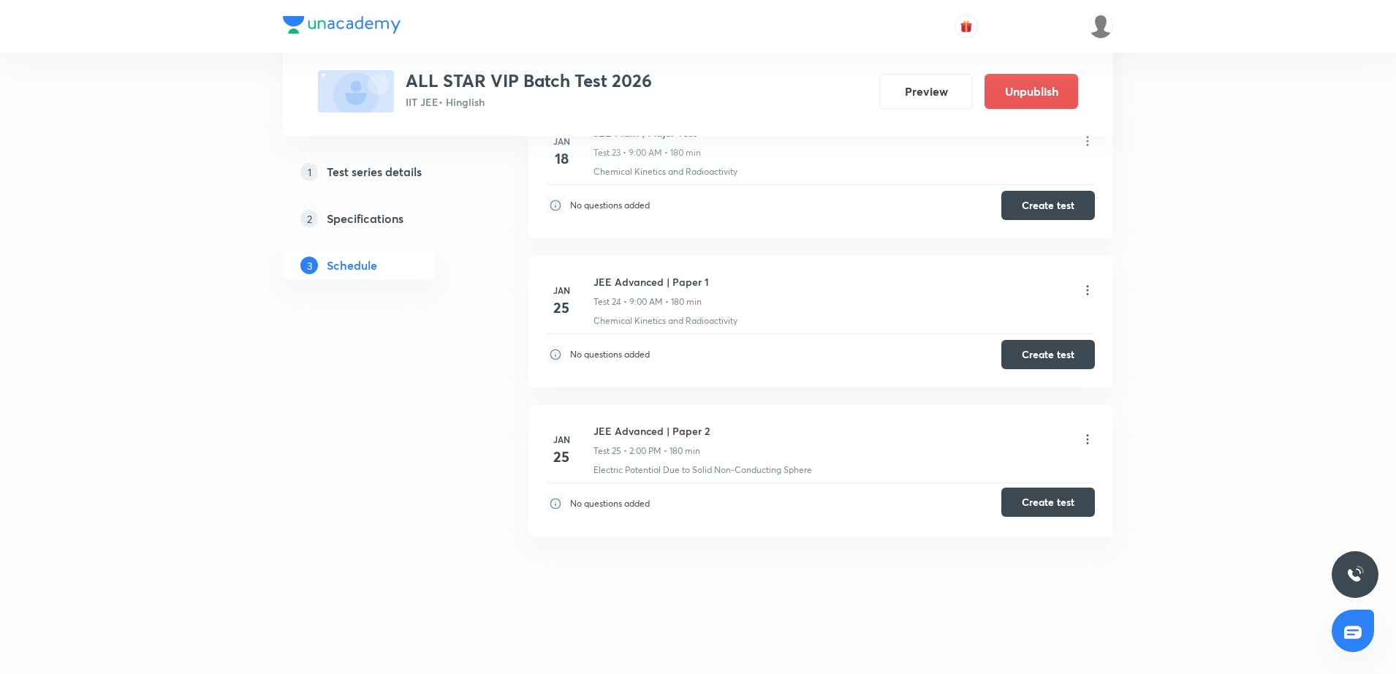
click at [1053, 505] on button "Create test" at bounding box center [1048, 501] width 94 height 29
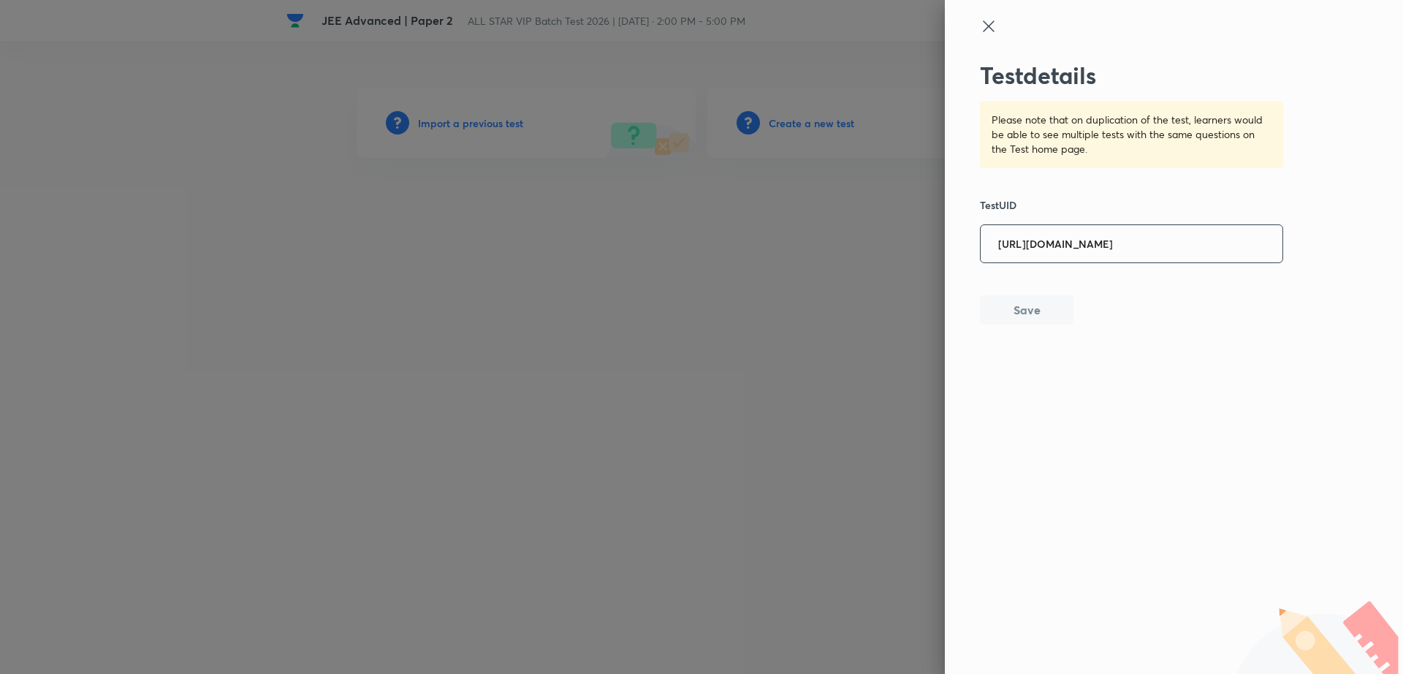
scroll to position [0, 7]
click at [1202, 241] on input "[URL][DOMAIN_NAME]" at bounding box center [1132, 245] width 302 height 36
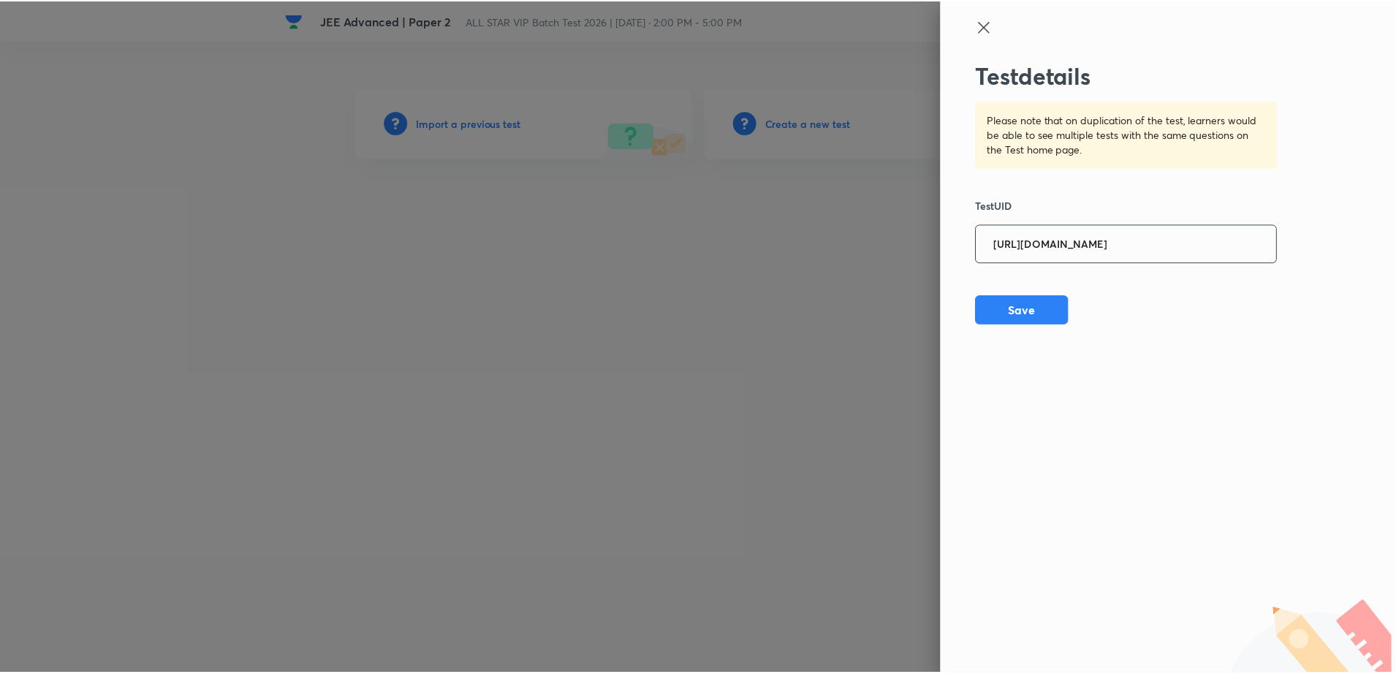
scroll to position [0, 0]
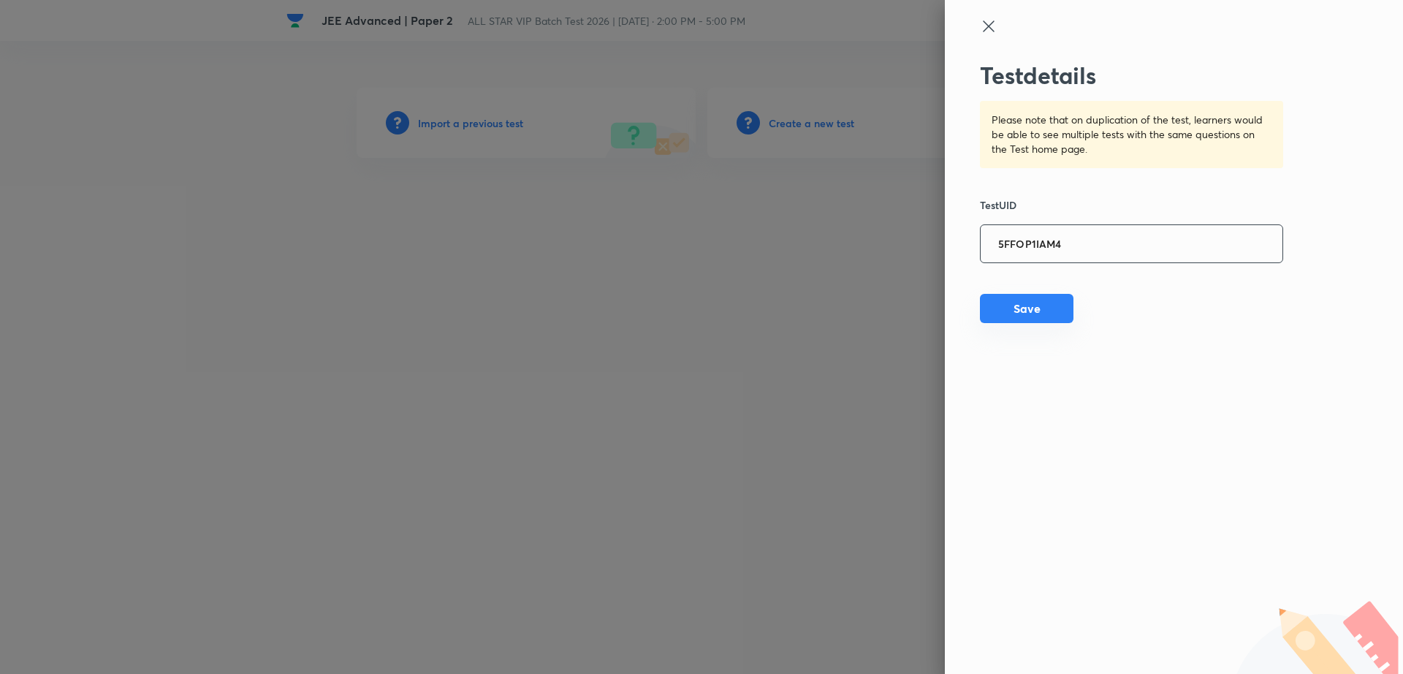
type input "5FFOP1IAM4"
click at [1004, 320] on button "Save" at bounding box center [1027, 308] width 94 height 29
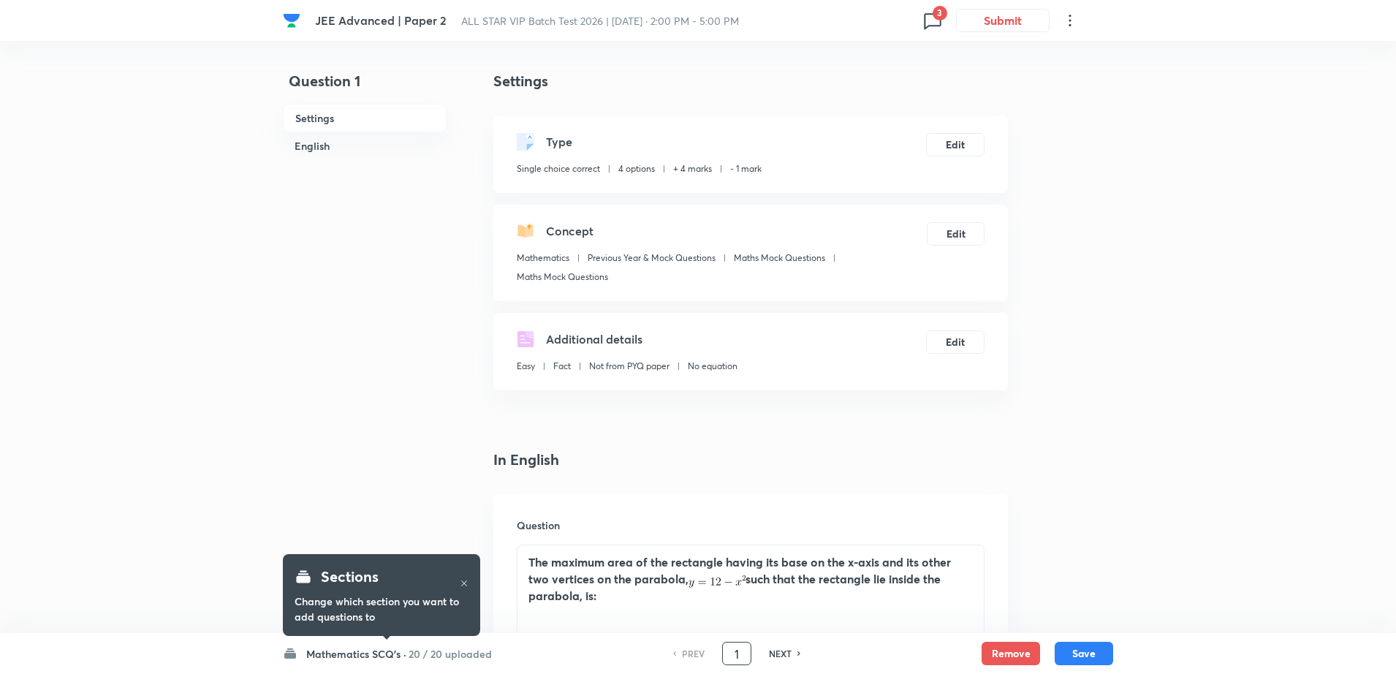
click at [744, 648] on input "1" at bounding box center [737, 654] width 28 height 26
type input "16"
checkbox input "false"
checkbox input "true"
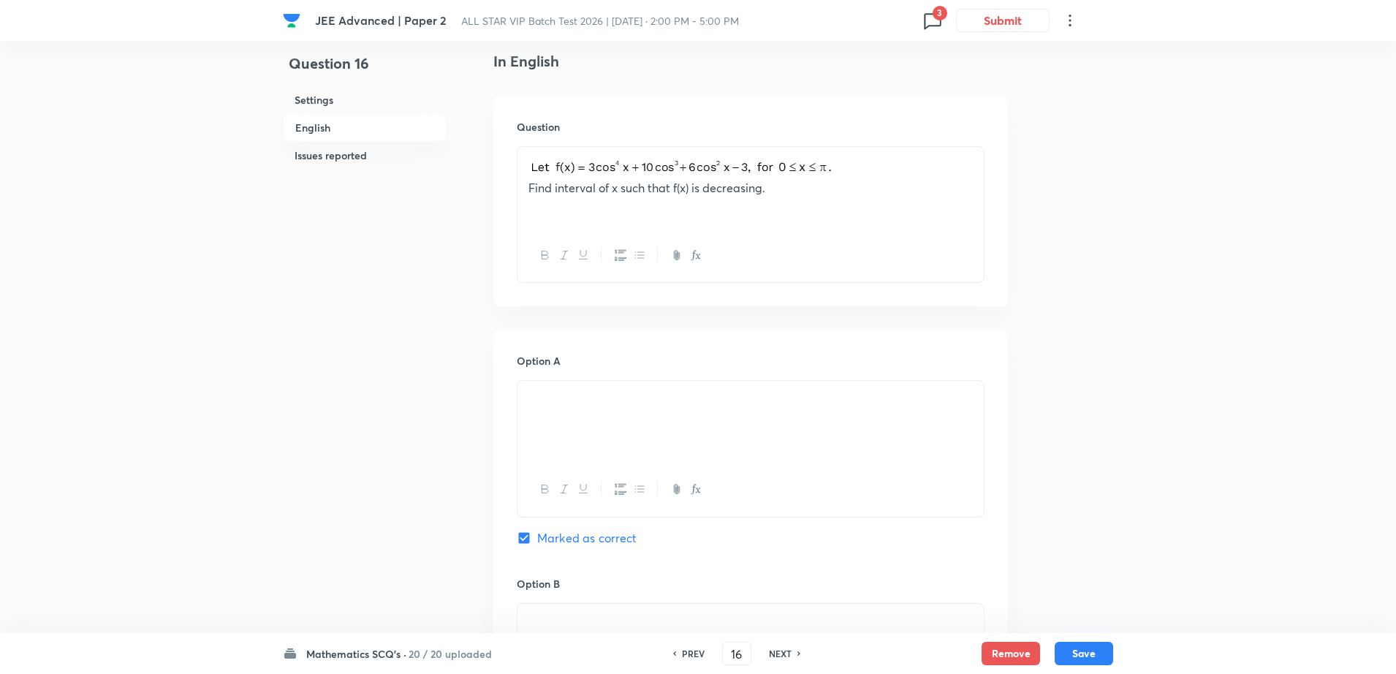
scroll to position [548, 0]
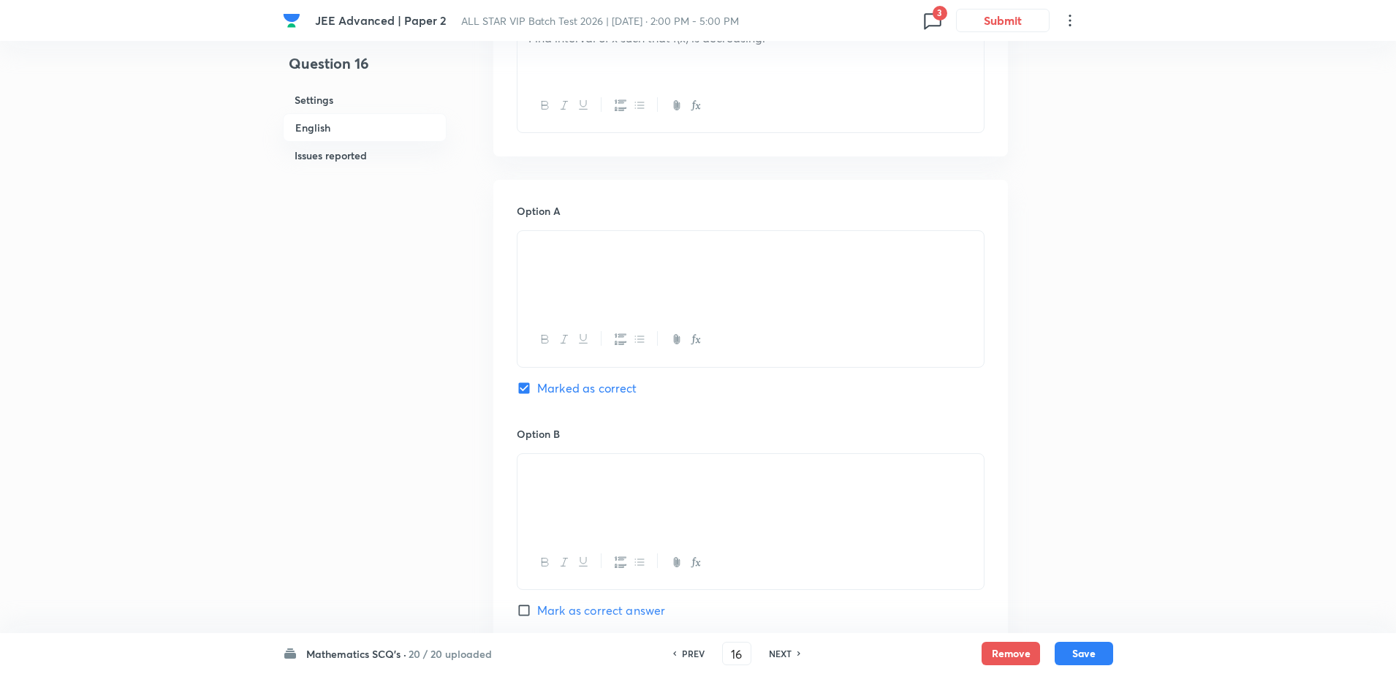
click at [642, 612] on span "Mark as correct answer" at bounding box center [601, 610] width 128 height 18
click at [537, 612] on input "Mark as correct answer" at bounding box center [527, 610] width 20 height 15
checkbox input "true"
checkbox input "false"
click at [1095, 654] on button "Save" at bounding box center [1083, 651] width 58 height 23
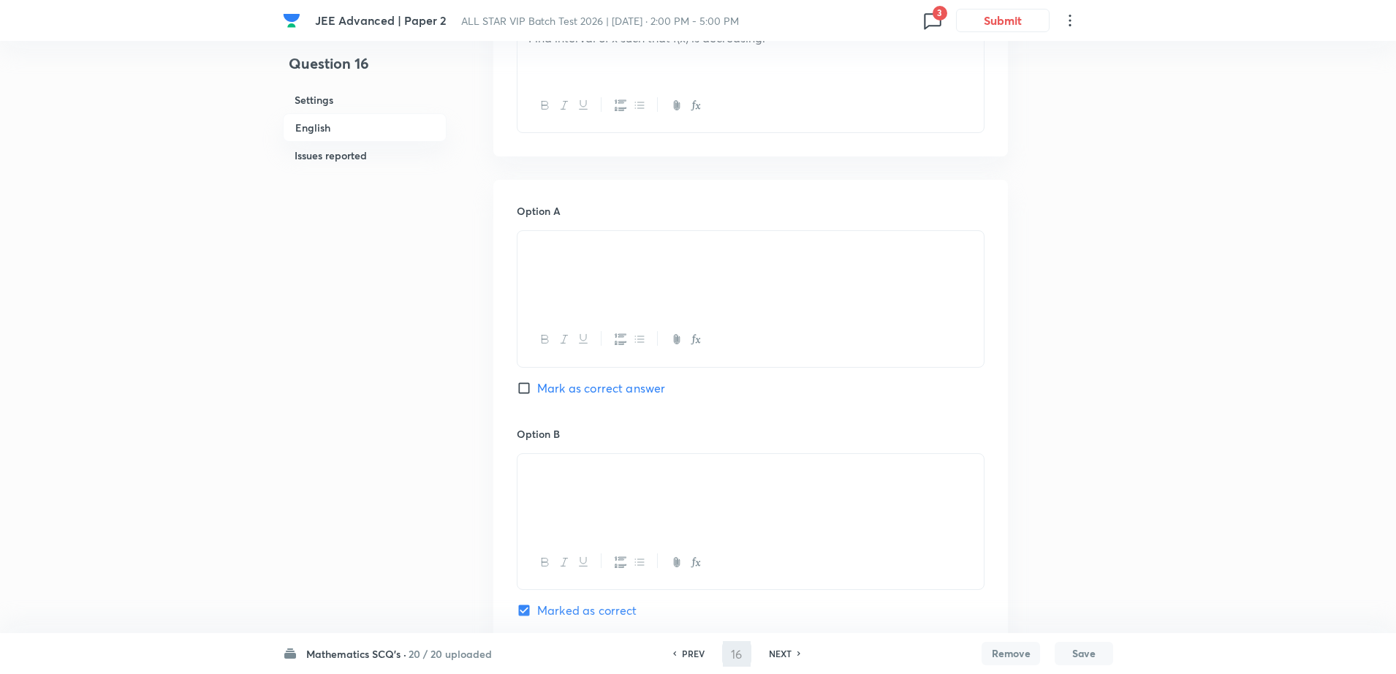
type input "17"
checkbox input "false"
checkbox input "true"
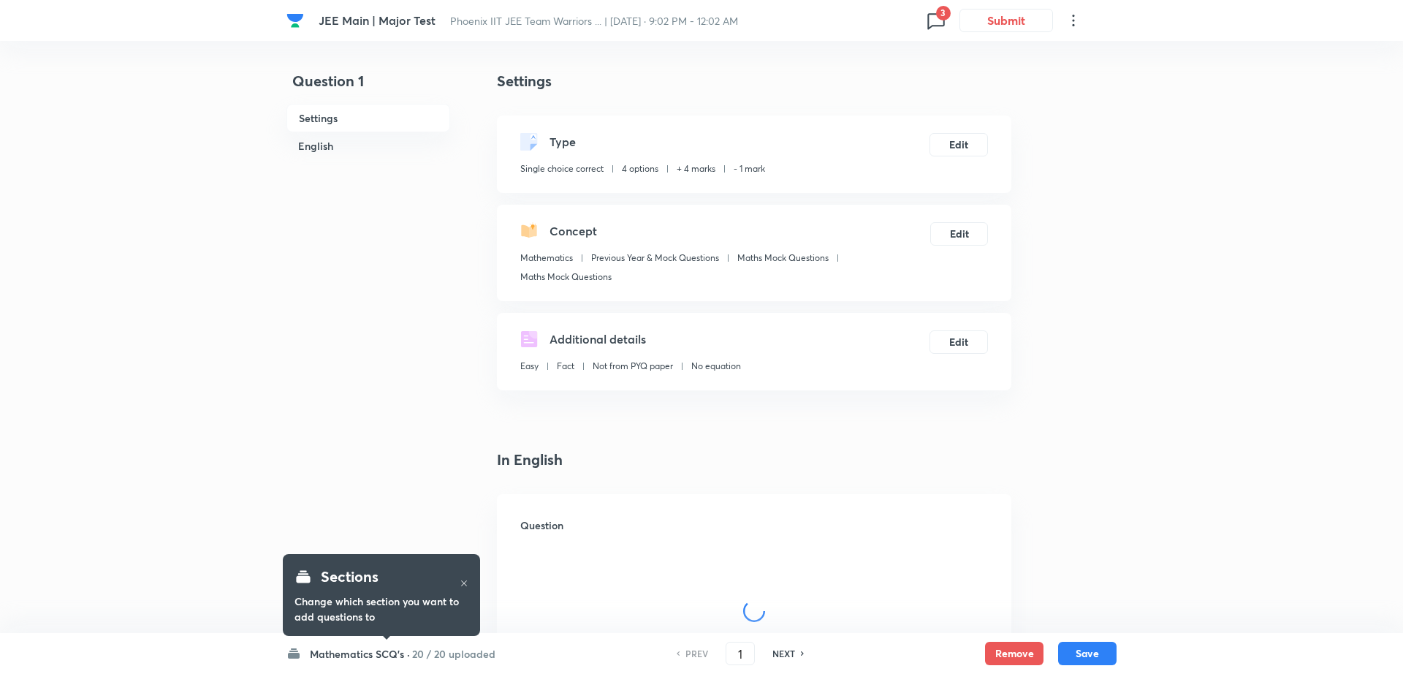
checkbox input "true"
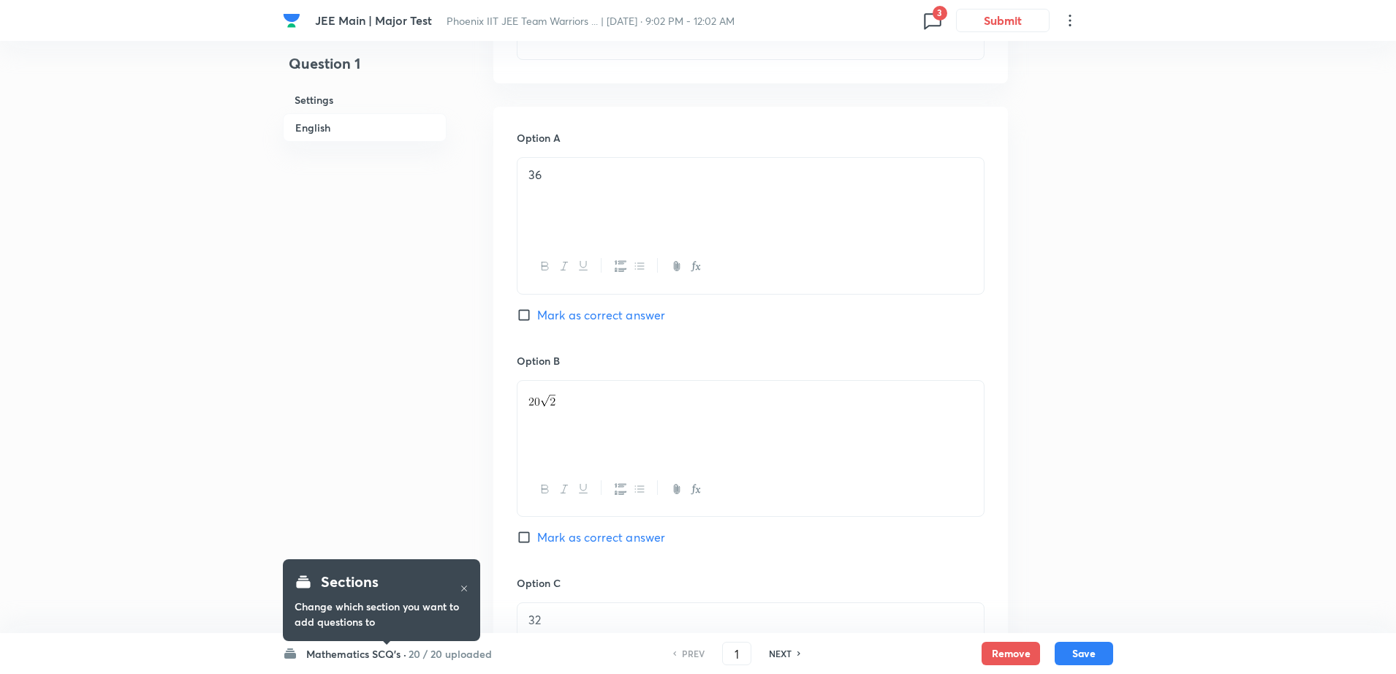
scroll to position [658, 0]
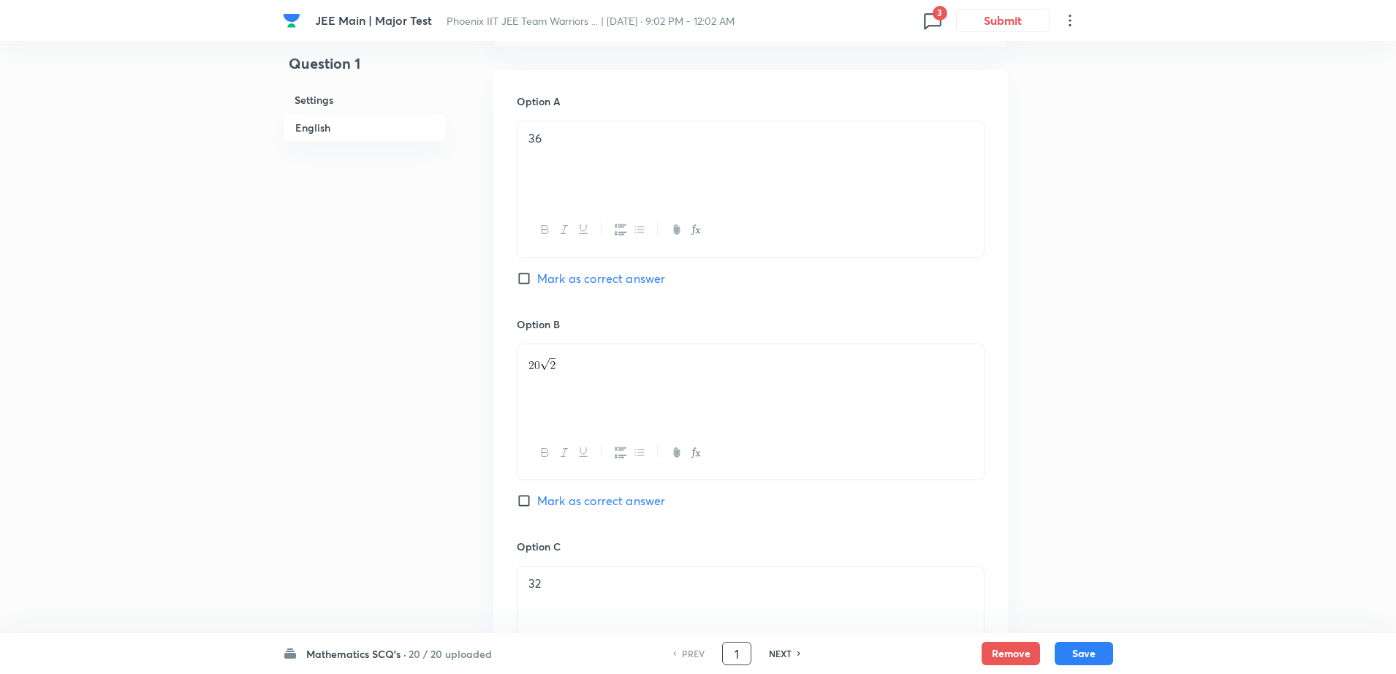
click at [736, 647] on input "1" at bounding box center [737, 654] width 28 height 26
type input "16"
checkbox input "false"
checkbox input "true"
click at [936, 24] on icon at bounding box center [932, 20] width 23 height 23
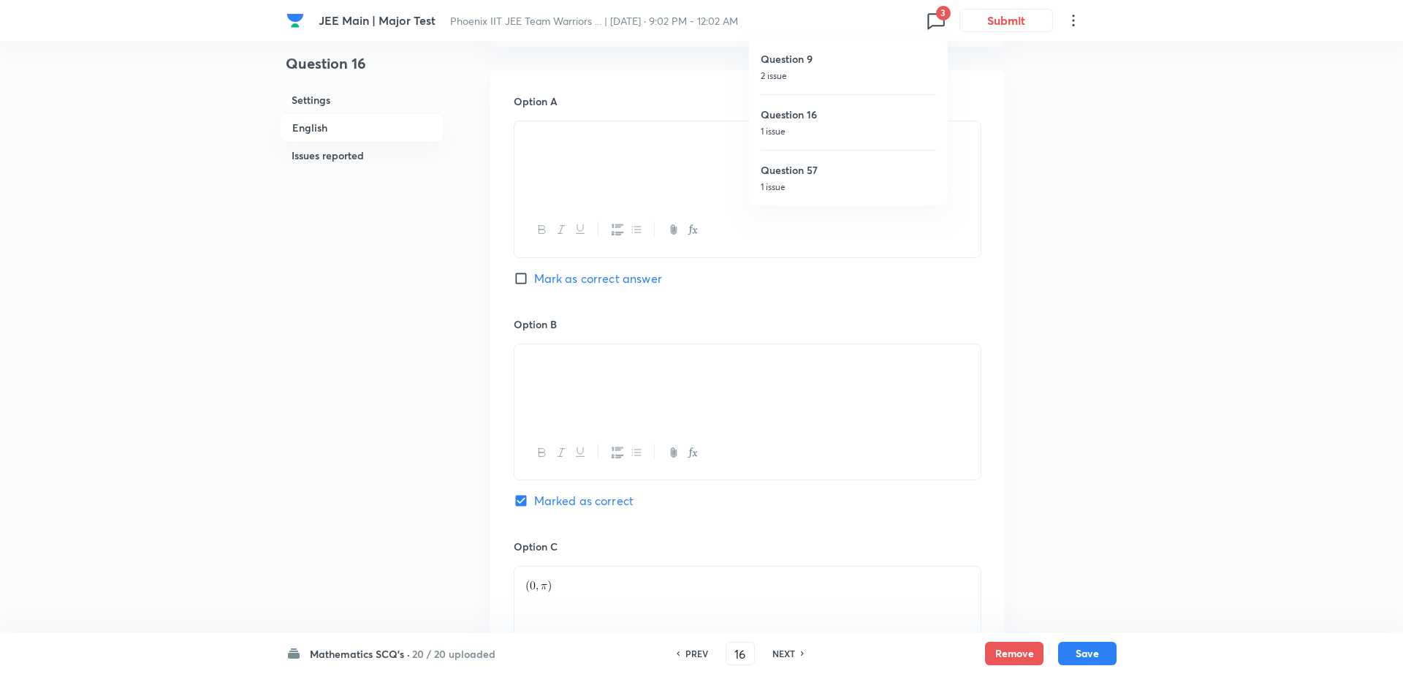
click at [802, 170] on h6 "Question 57" at bounding box center [848, 169] width 175 height 15
type input "57"
checkbox input "true"
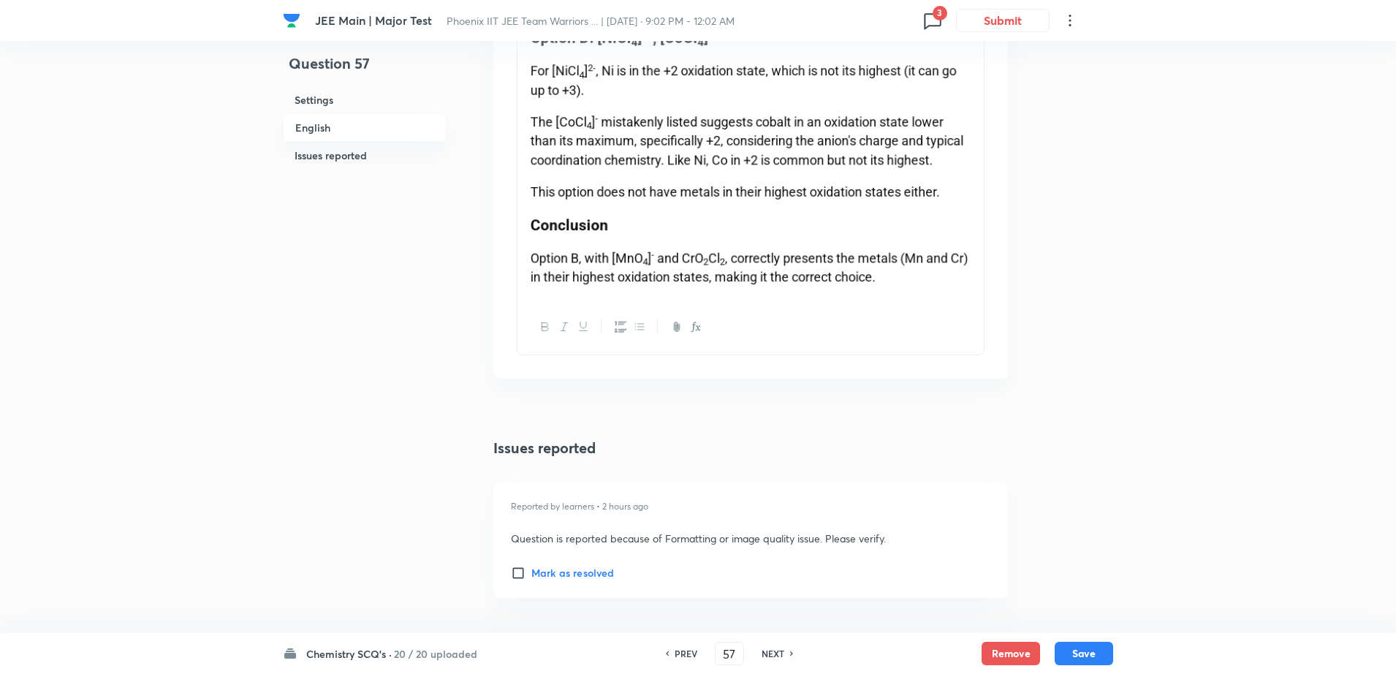
scroll to position [2550, 0]
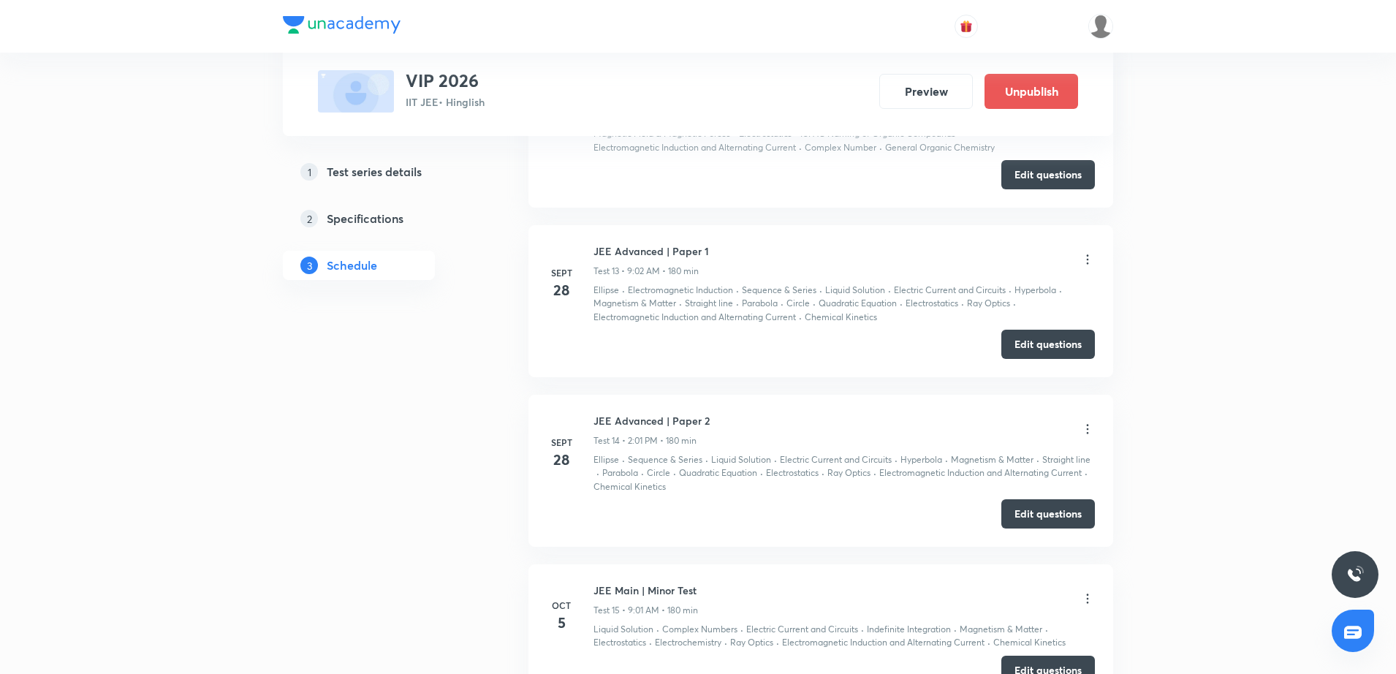
scroll to position [2739, 0]
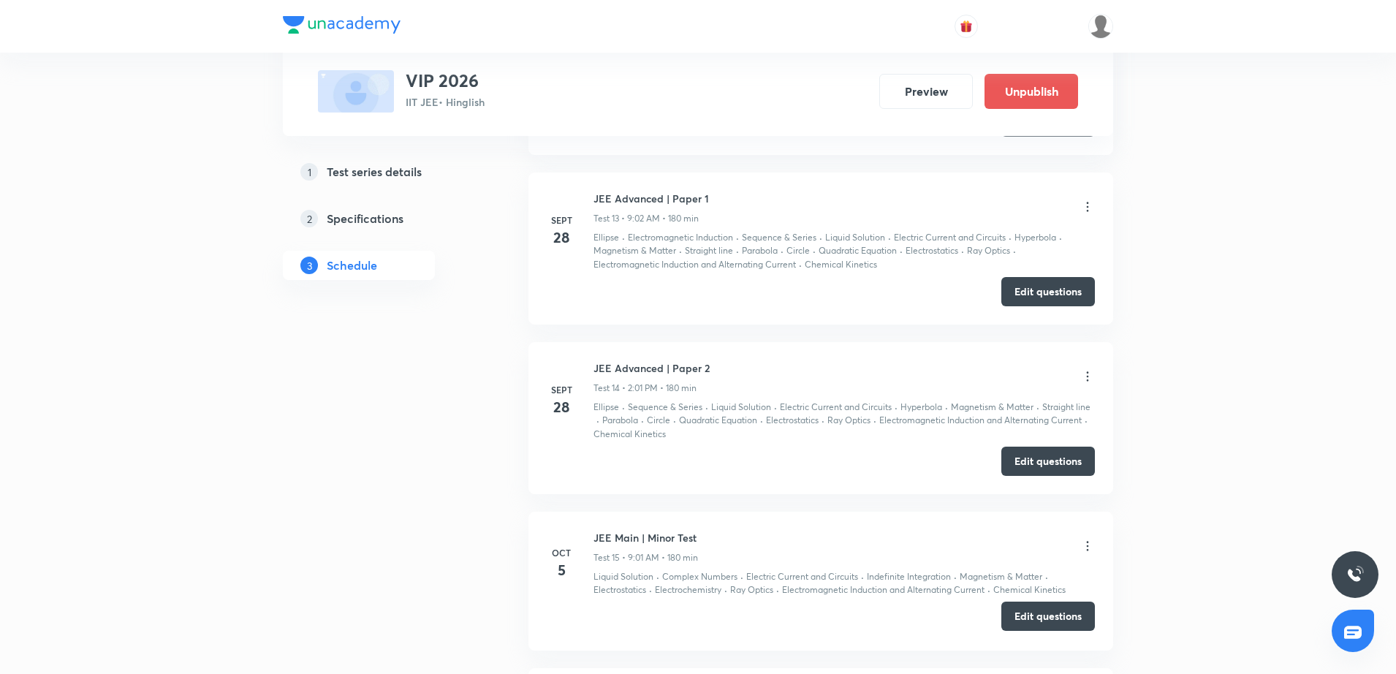
click at [1046, 610] on button "Edit questions" at bounding box center [1048, 615] width 94 height 29
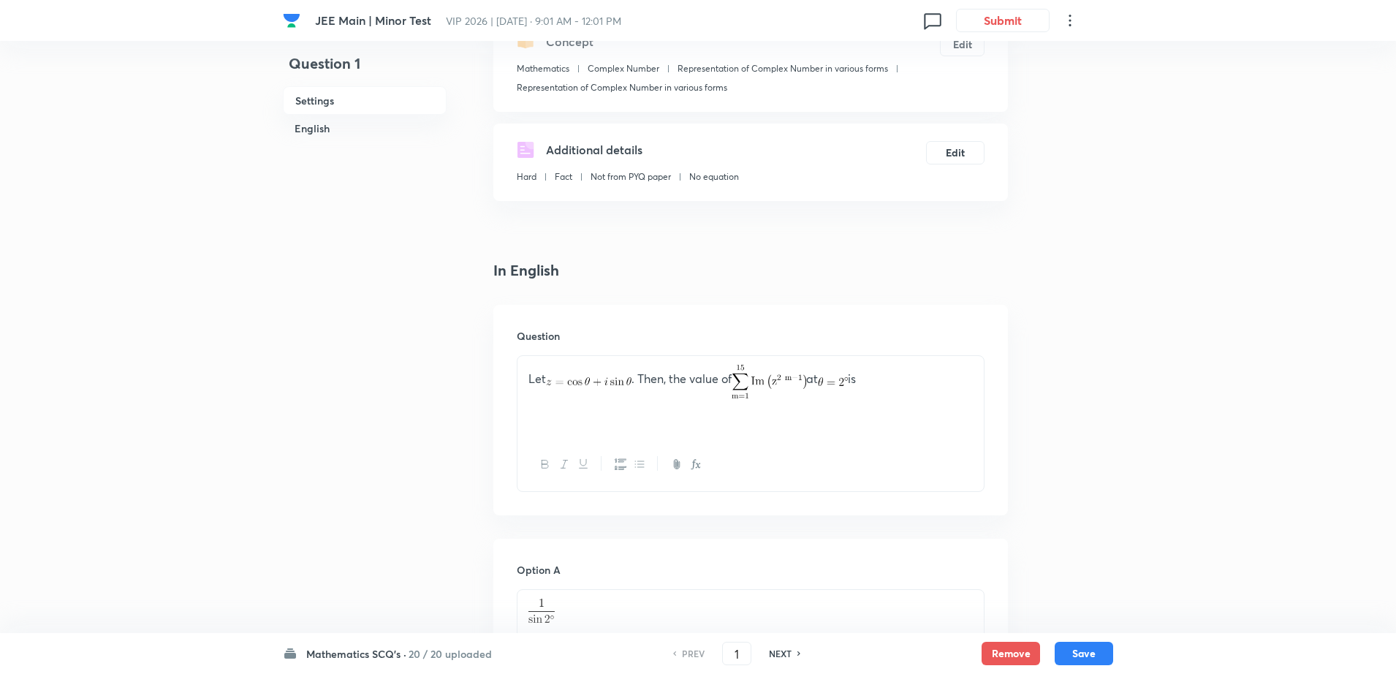
scroll to position [186, 0]
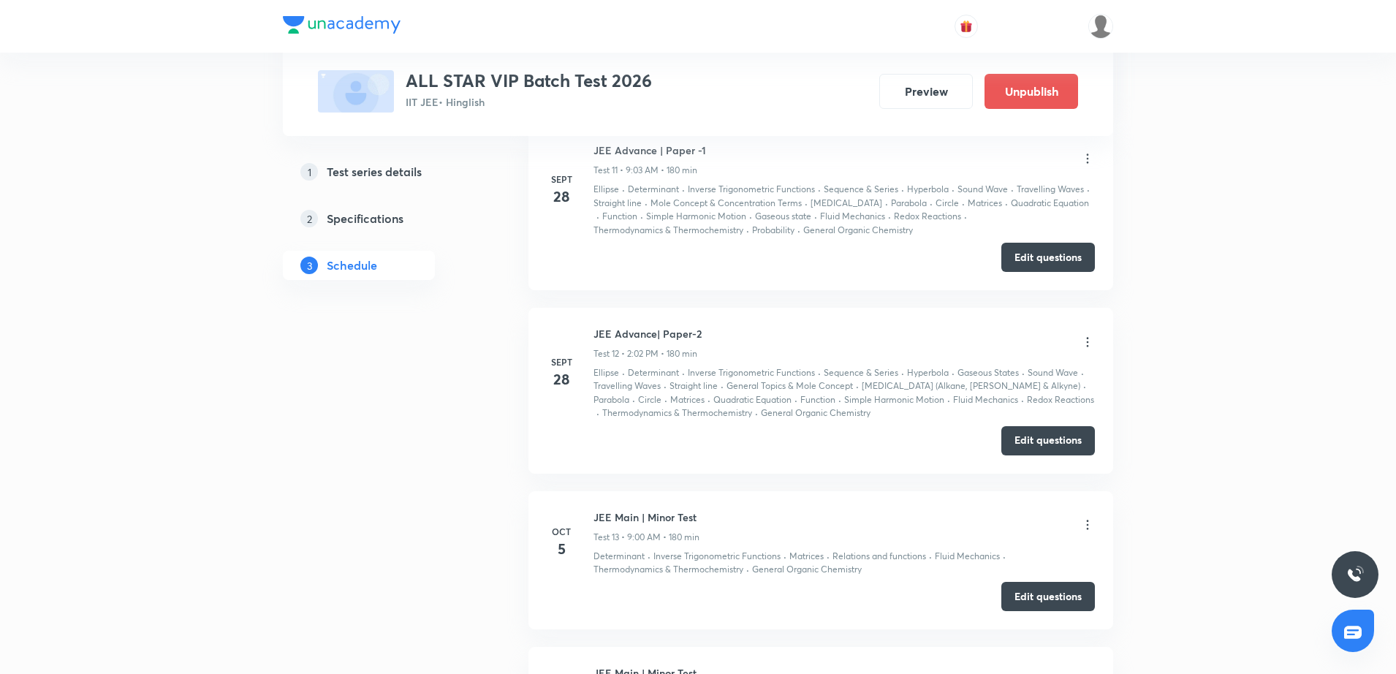
scroll to position [2340, 0]
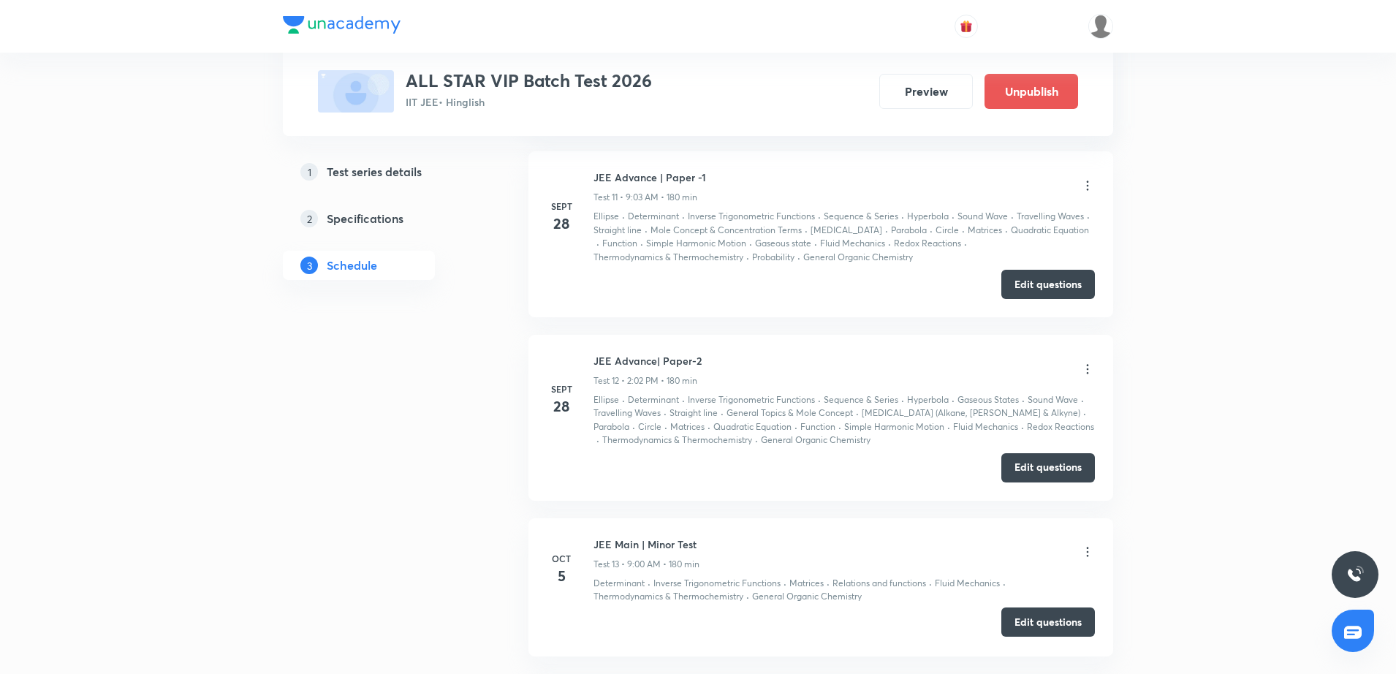
click at [1039, 631] on button "Edit questions" at bounding box center [1048, 621] width 94 height 29
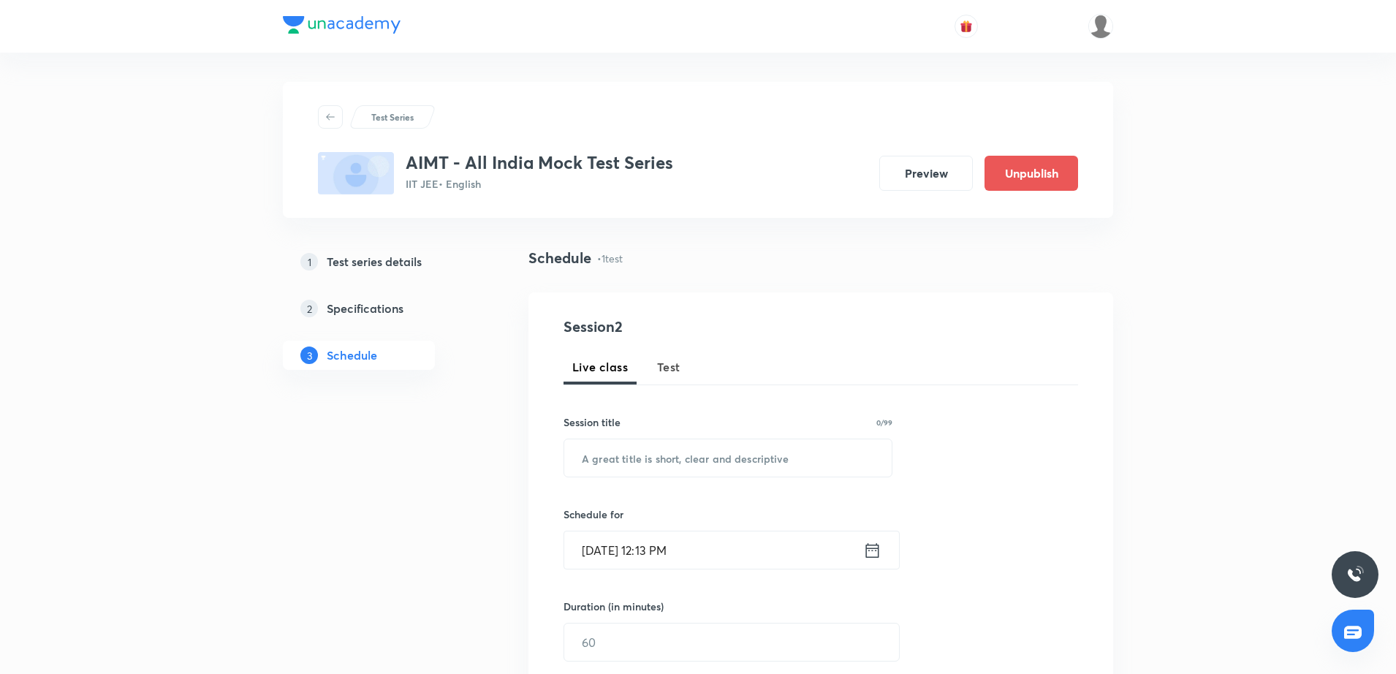
scroll to position [452, 0]
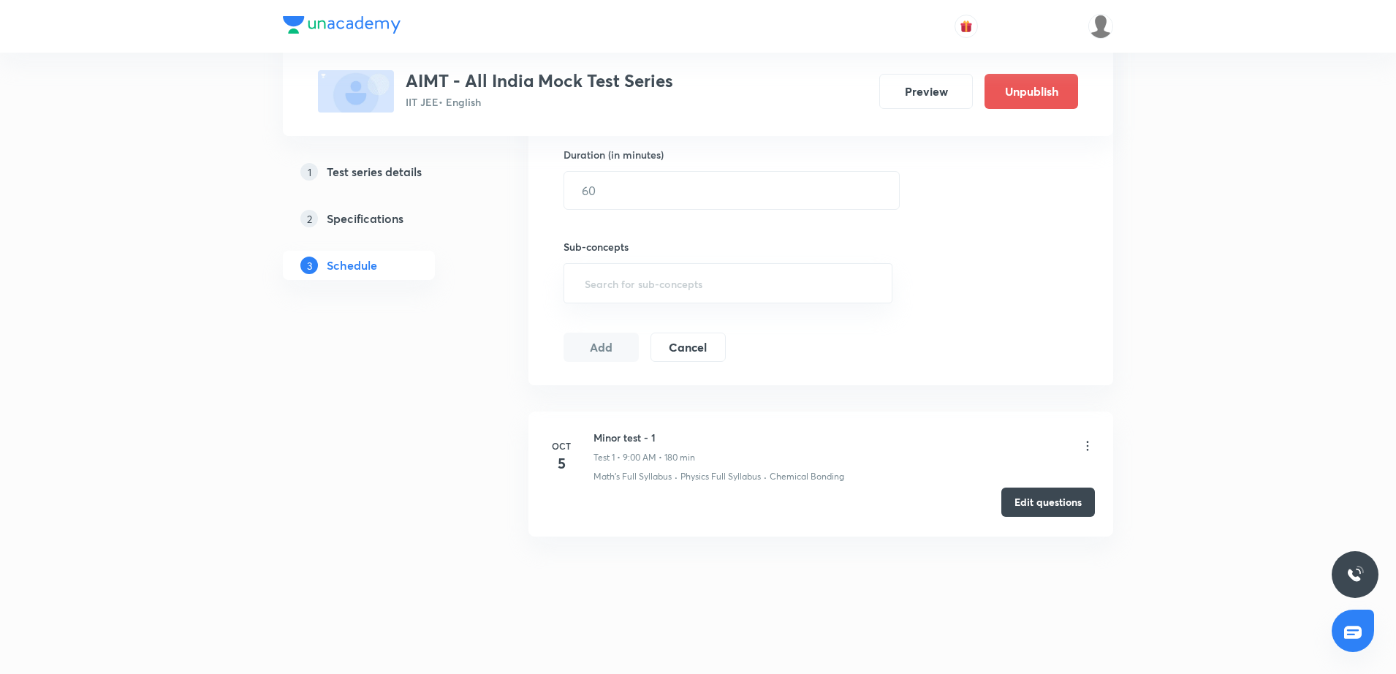
click at [1035, 505] on button "Edit questions" at bounding box center [1048, 501] width 94 height 29
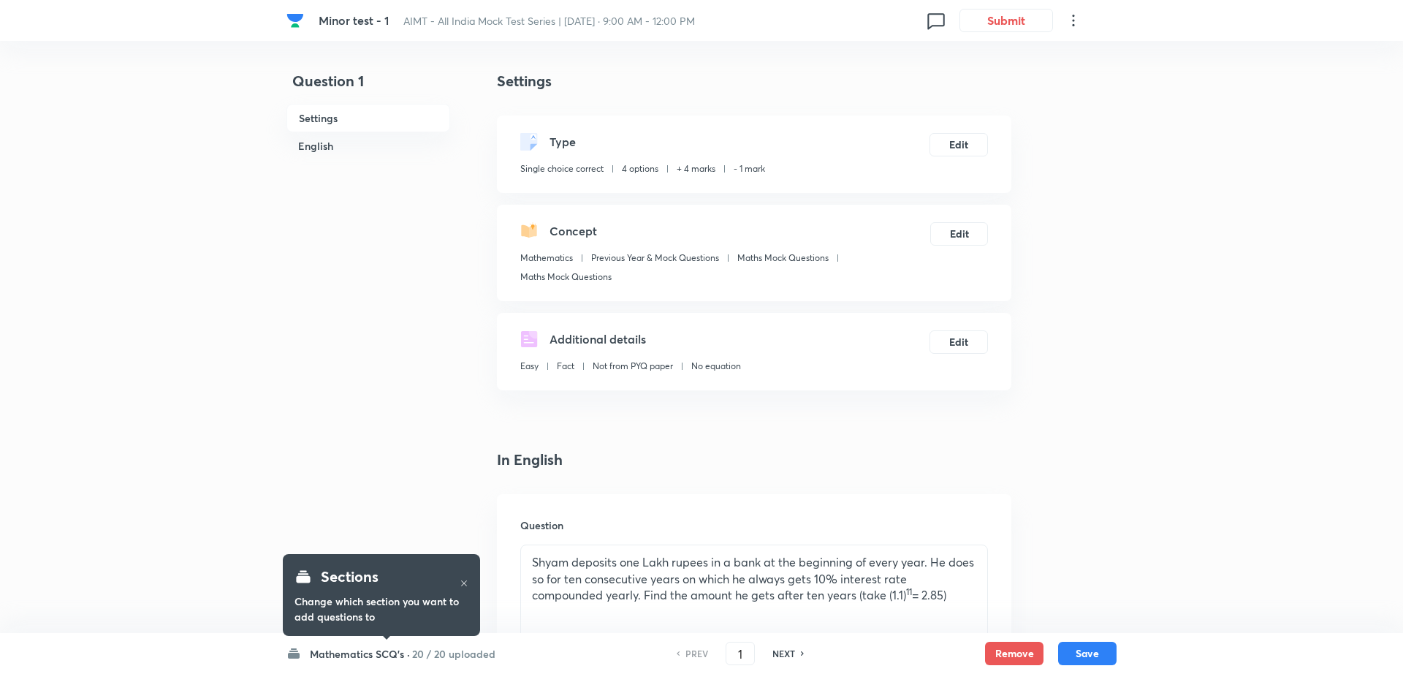
checkbox input "true"
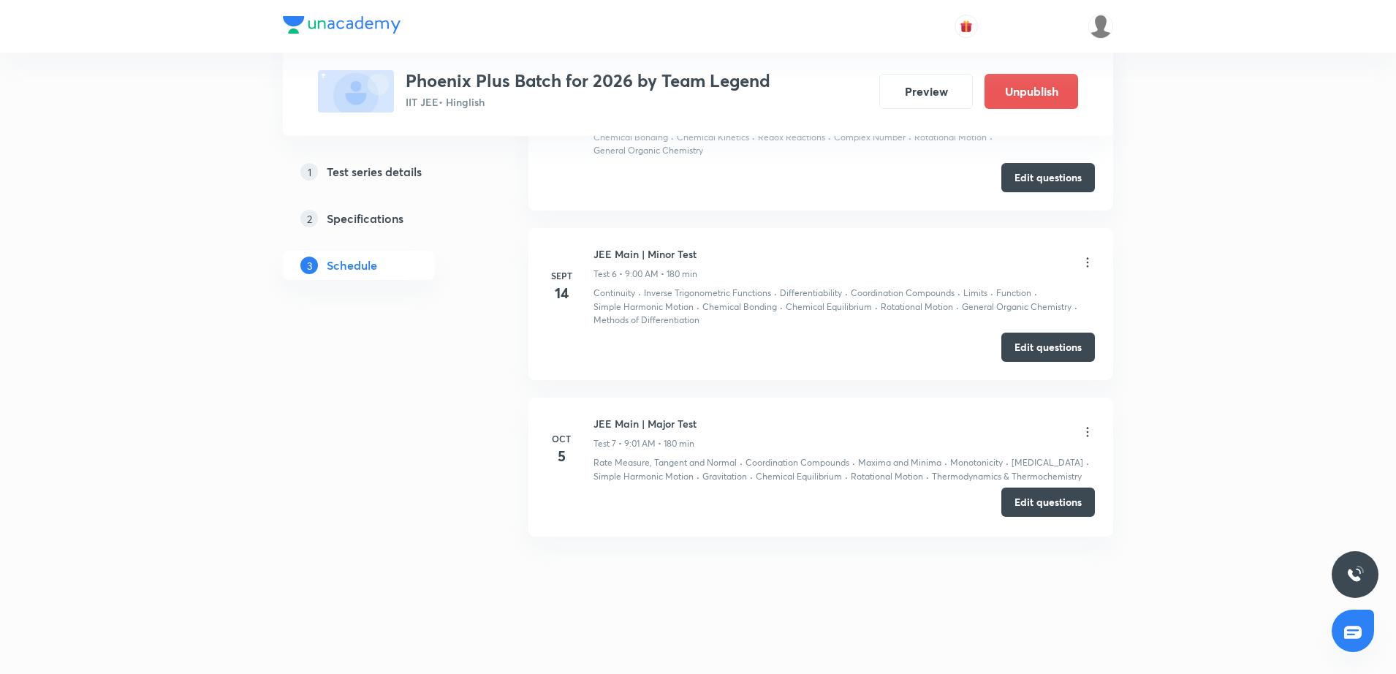
click at [1032, 501] on button "Edit questions" at bounding box center [1048, 501] width 94 height 29
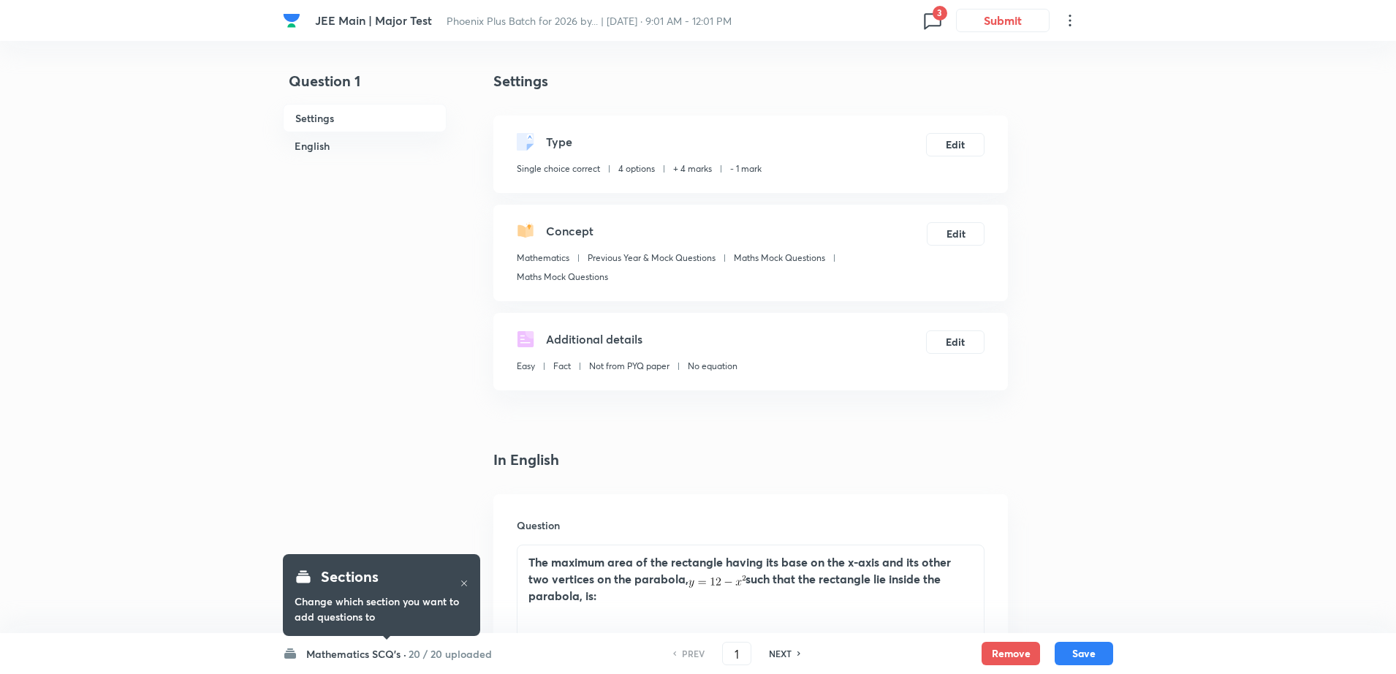
click at [935, 16] on span "3" at bounding box center [939, 13] width 15 height 15
click at [840, 111] on h6 "Question 16" at bounding box center [848, 114] width 175 height 15
type input "16"
checkbox input "false"
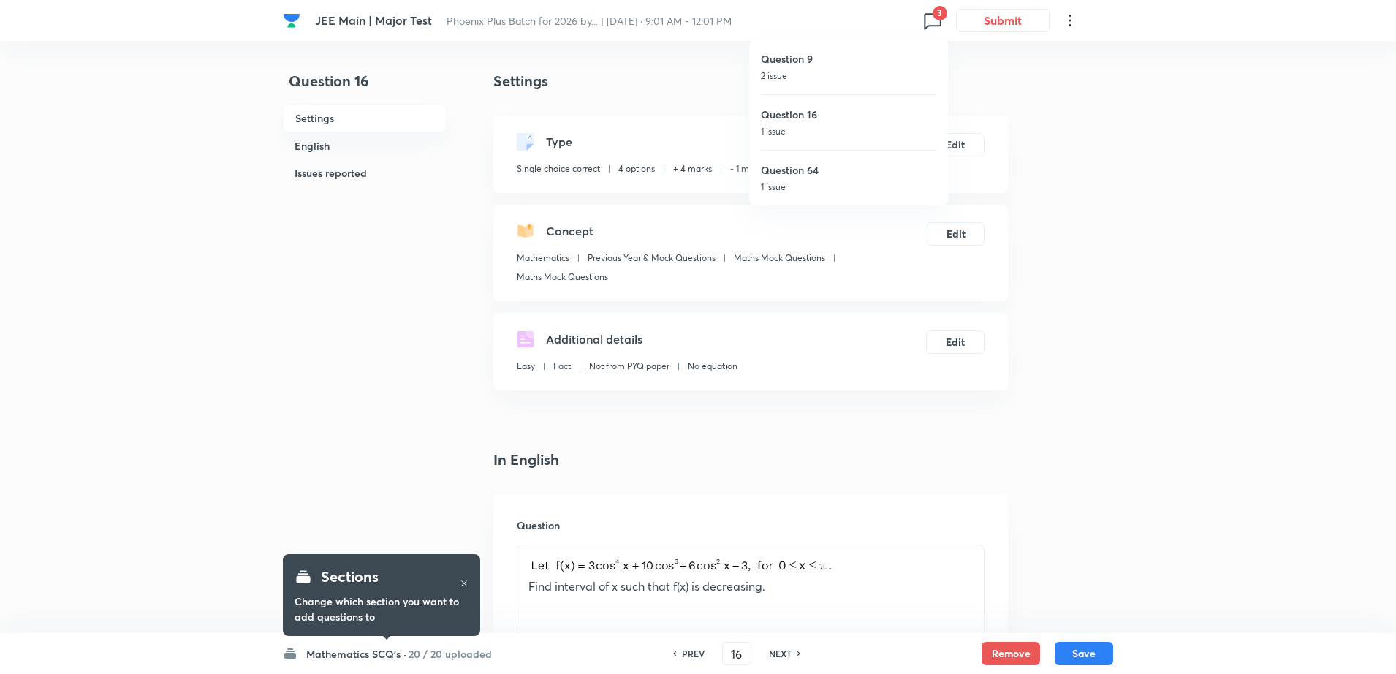
checkbox input "true"
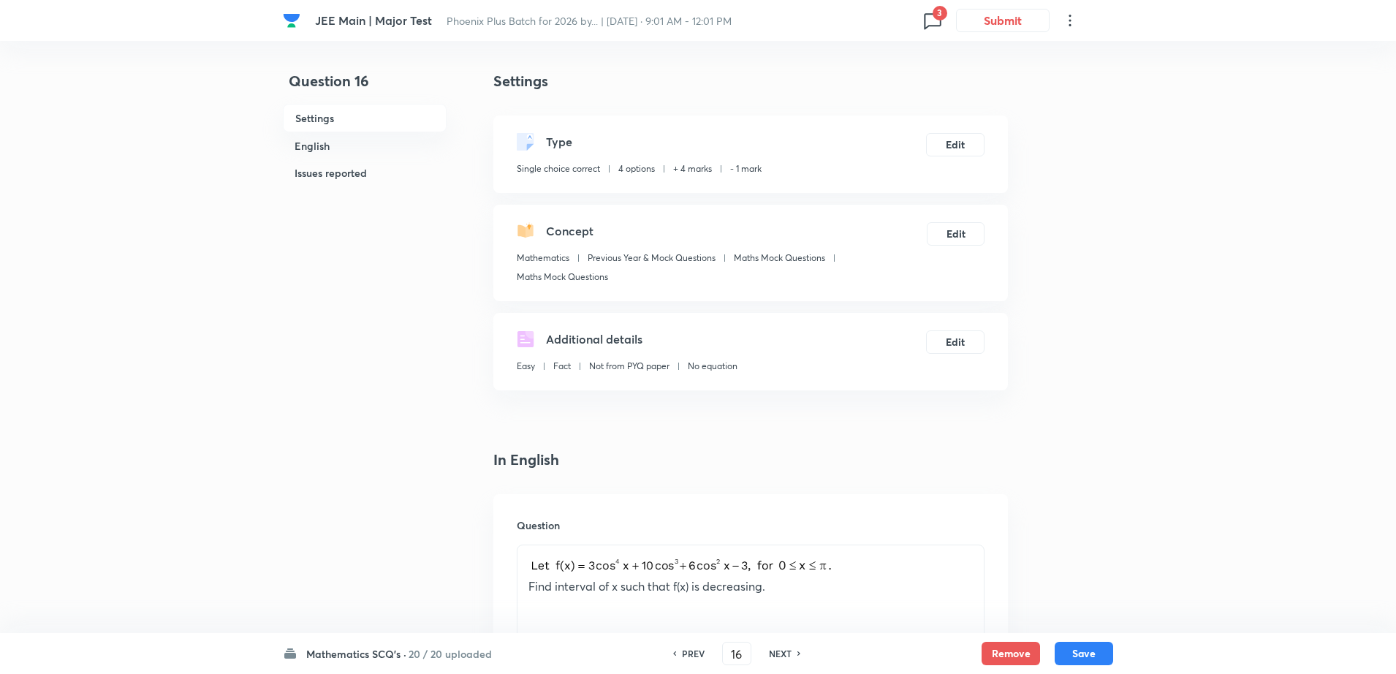
click at [926, 36] on div "JEE Main | Major Test Phoenix Plus Batch for 2026 by... | [DATE] · 9:01 AM - 12…" at bounding box center [698, 20] width 830 height 41
click at [927, 28] on icon at bounding box center [932, 20] width 23 height 23
click at [826, 170] on h6 "Question 64" at bounding box center [848, 169] width 175 height 15
type input "64"
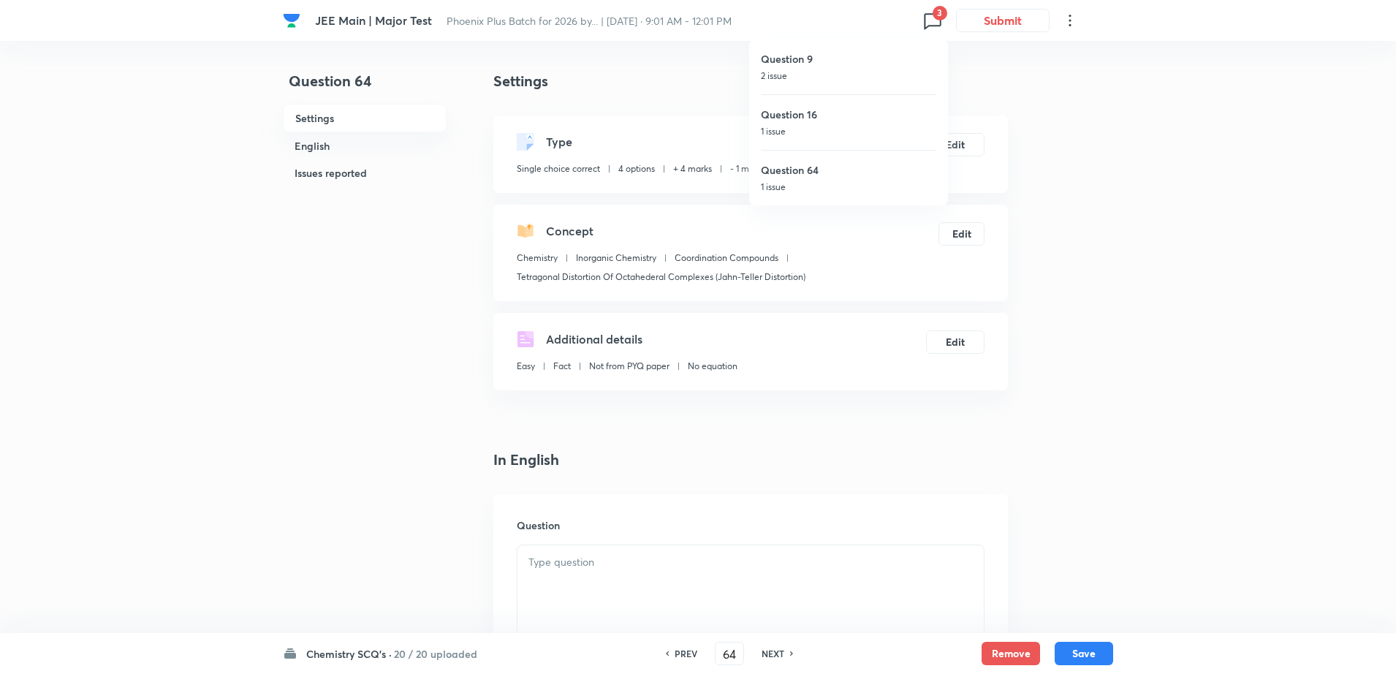
checkbox input "true"
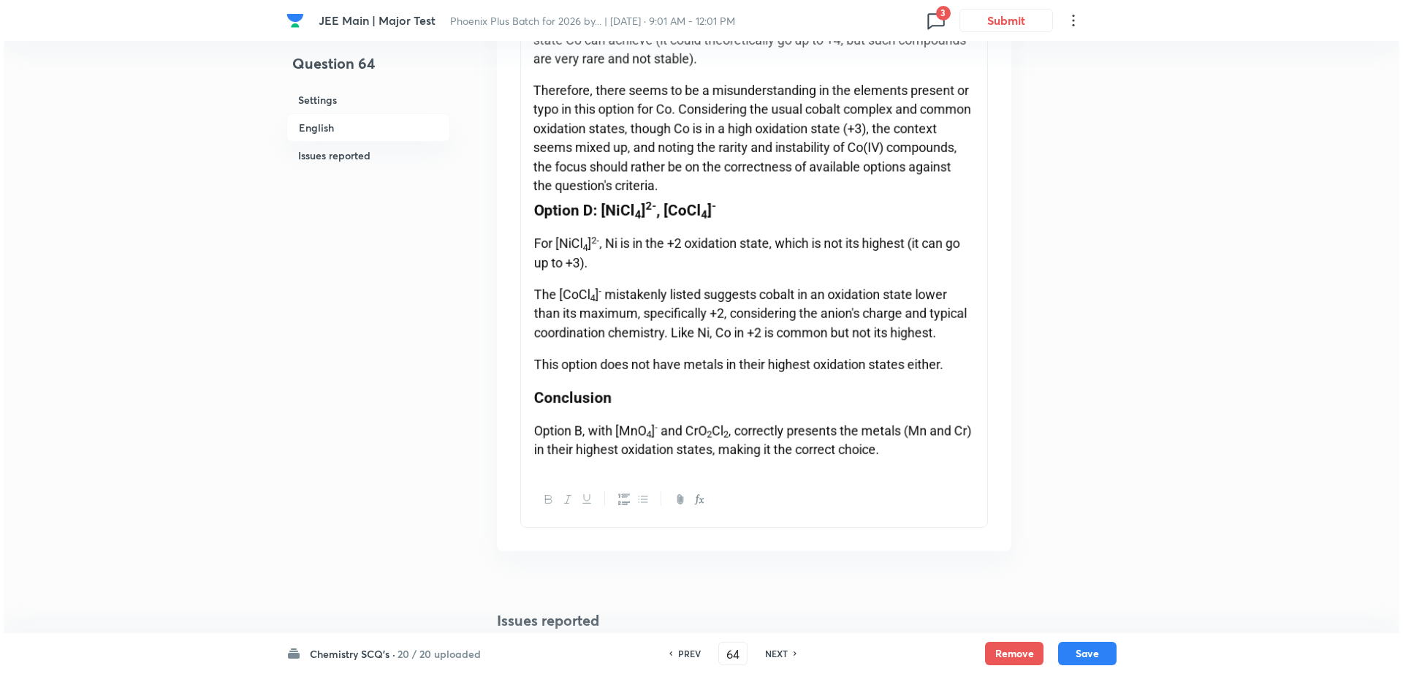
scroll to position [2550, 0]
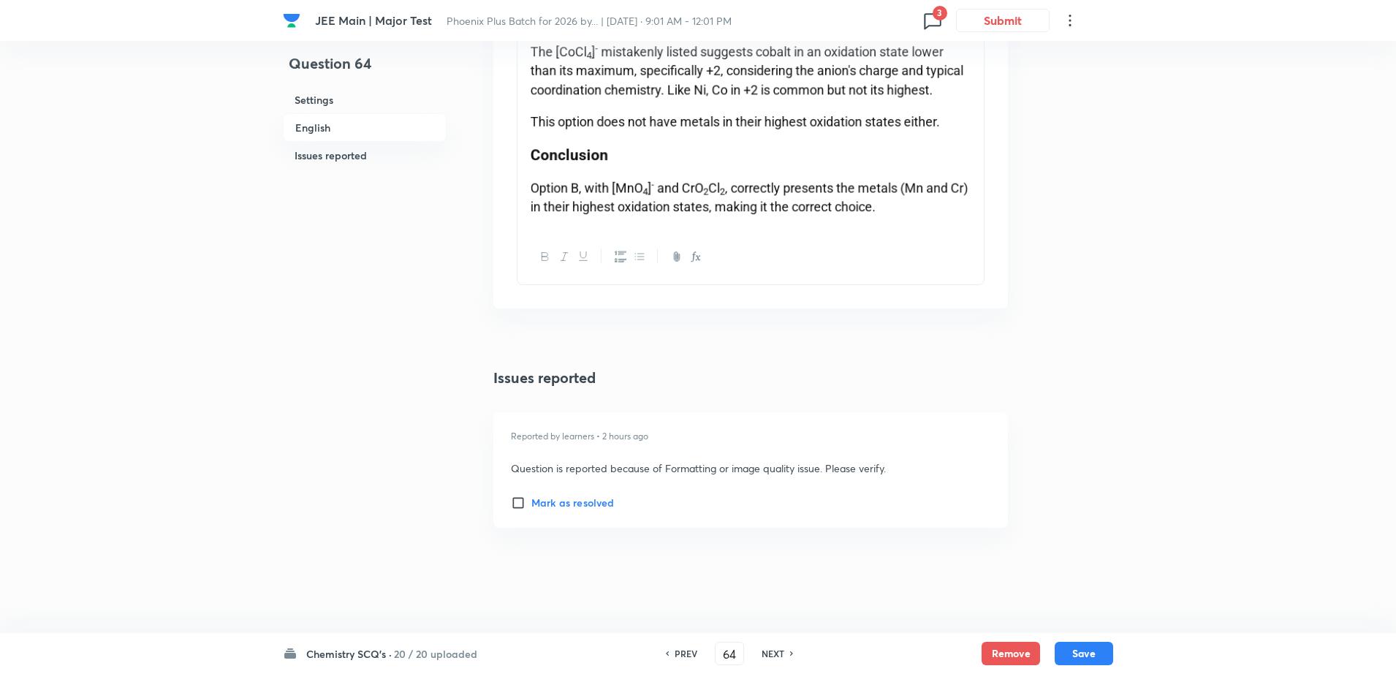
click at [939, 19] on span "3" at bounding box center [939, 13] width 15 height 15
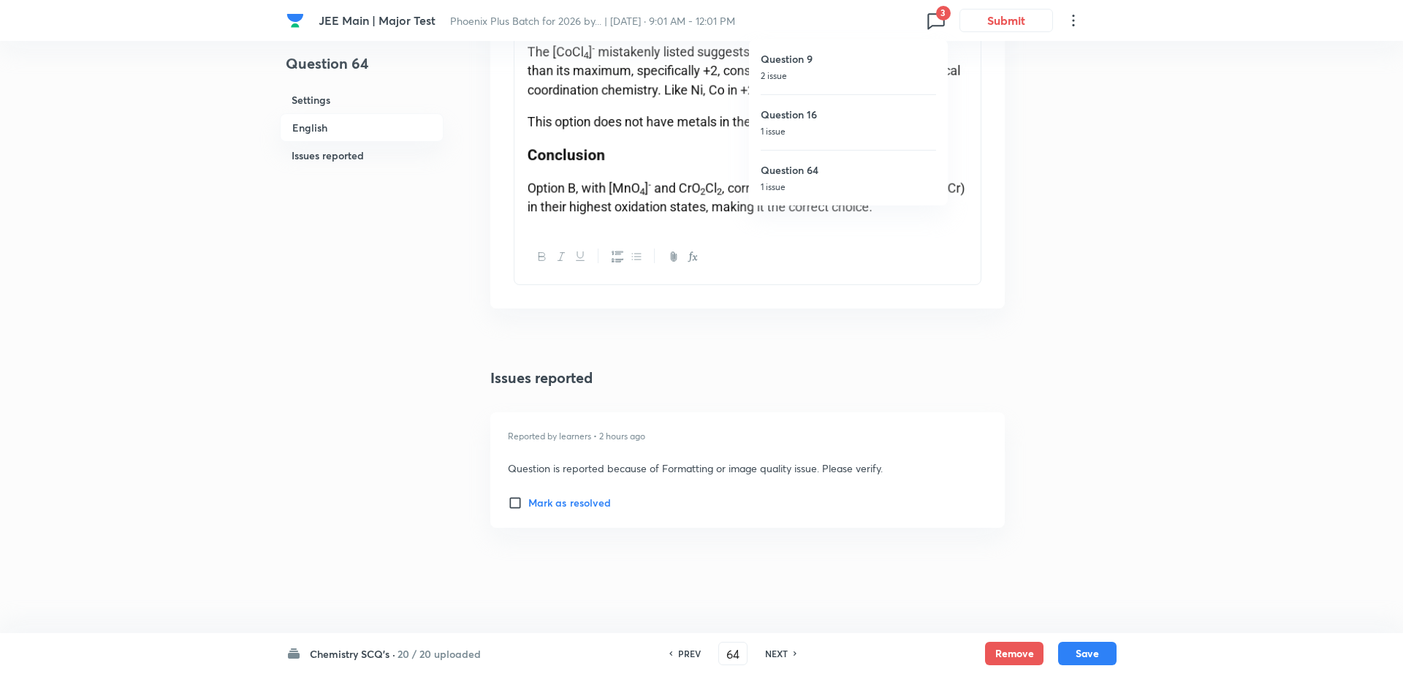
click at [834, 121] on h6 "Question 16" at bounding box center [848, 114] width 175 height 15
type input "16"
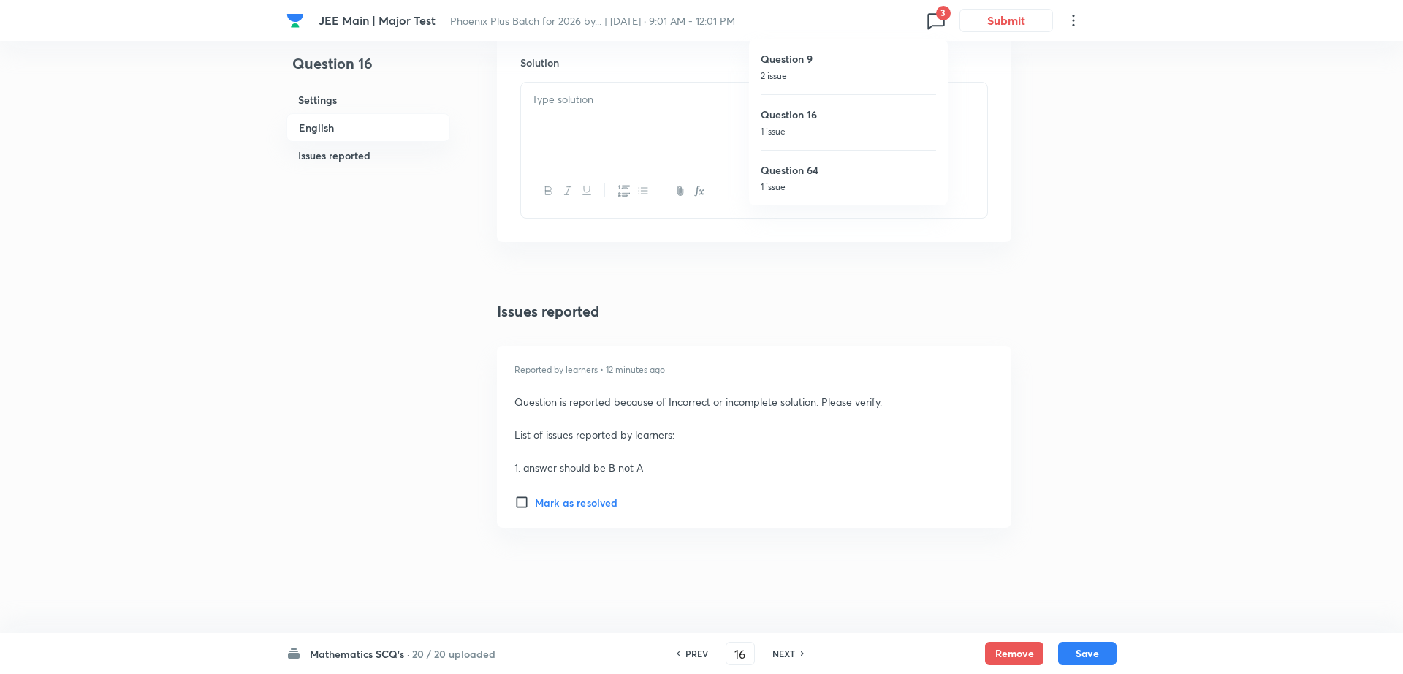
checkbox input "true"
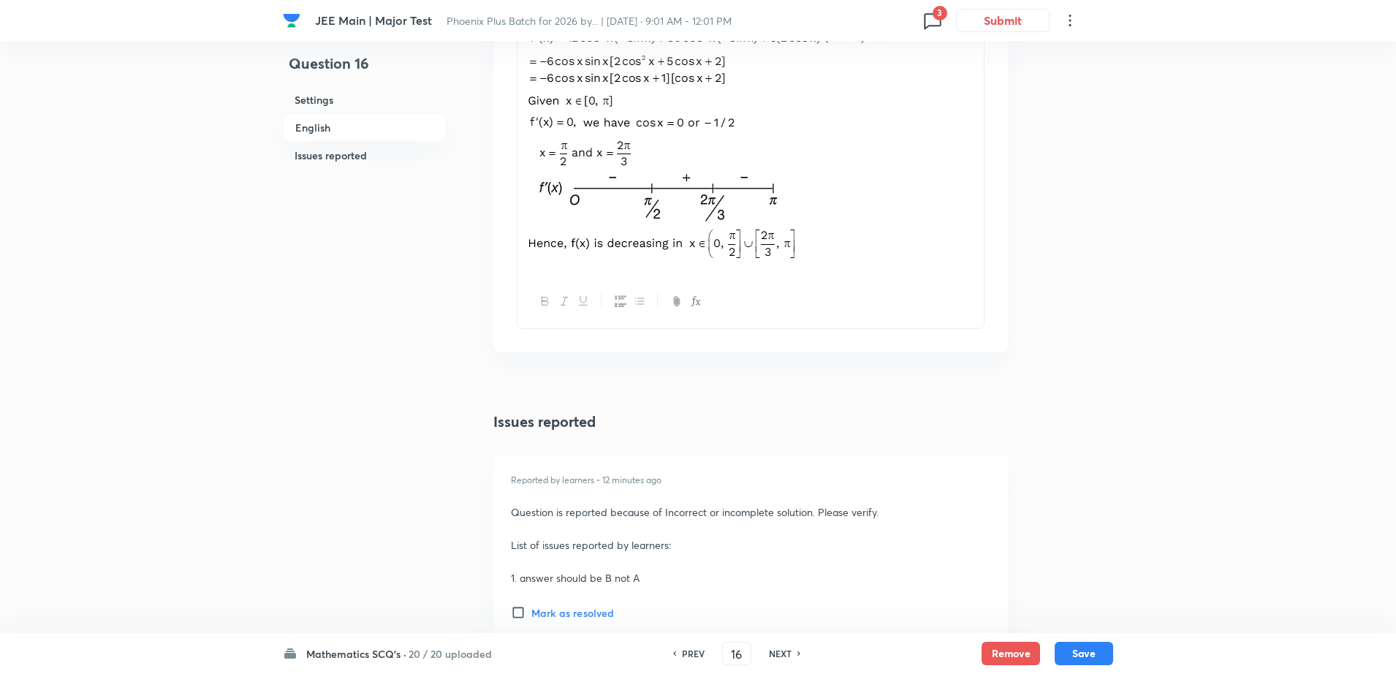
scroll to position [1712, 0]
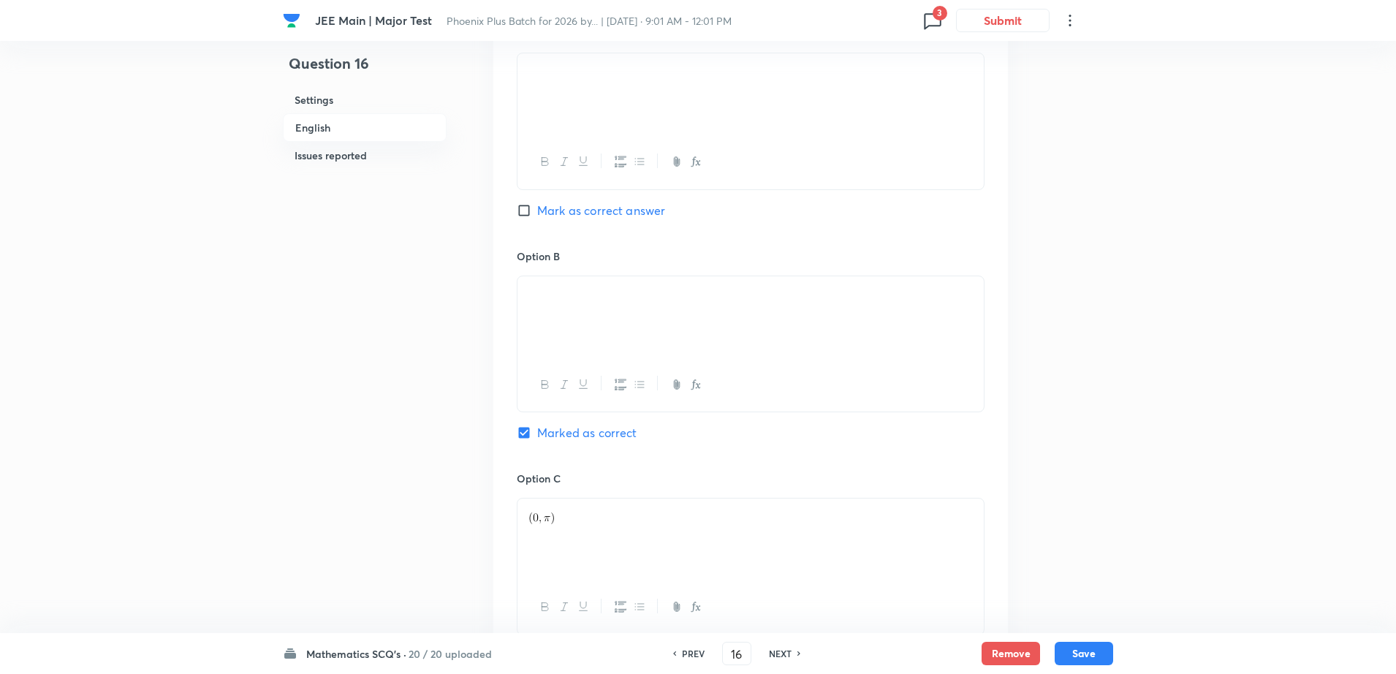
scroll to position [689, 0]
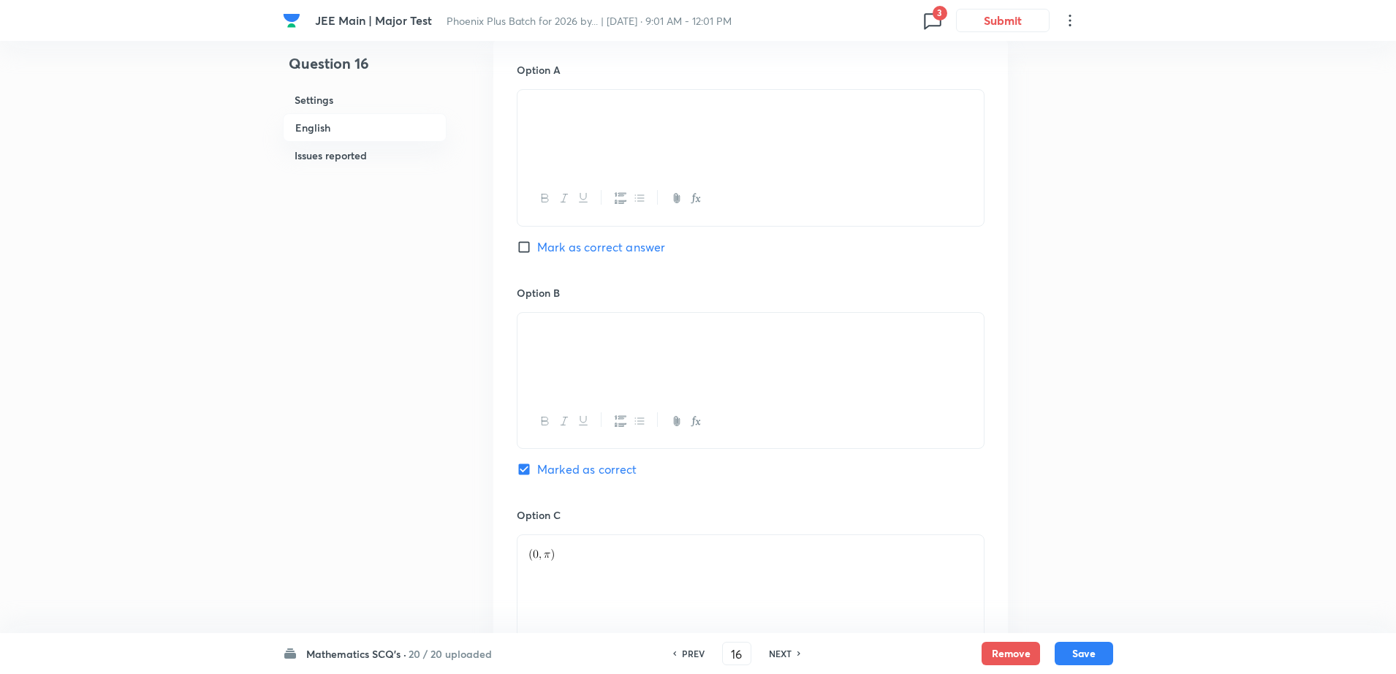
click at [932, 17] on icon at bounding box center [932, 20] width 23 height 23
click at [797, 182] on p "1 issue" at bounding box center [848, 186] width 175 height 13
type input "64"
checkbox input "true"
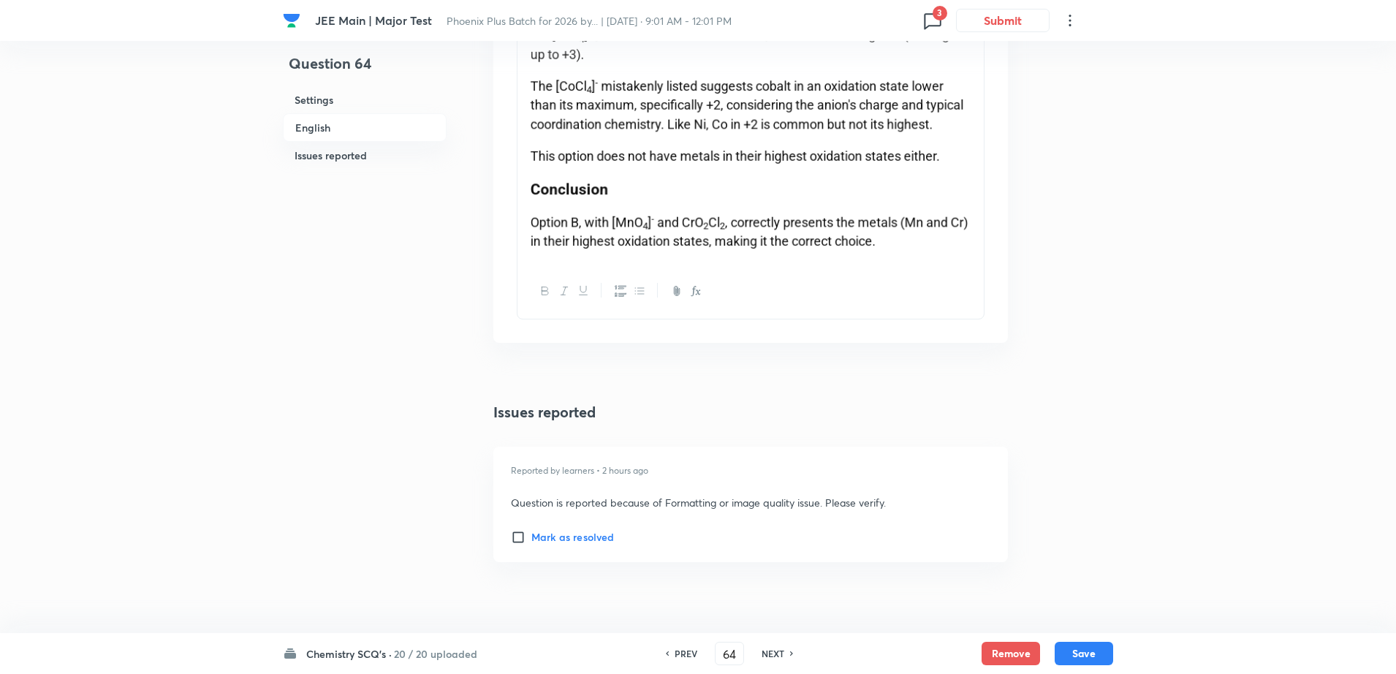
scroll to position [2479, 0]
